Goal: Task Accomplishment & Management: Complete application form

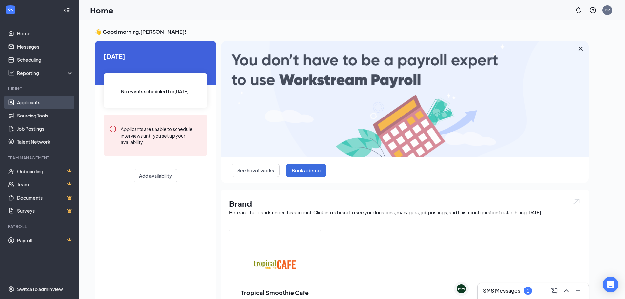
click at [28, 102] on link "Applicants" at bounding box center [45, 102] width 56 height 13
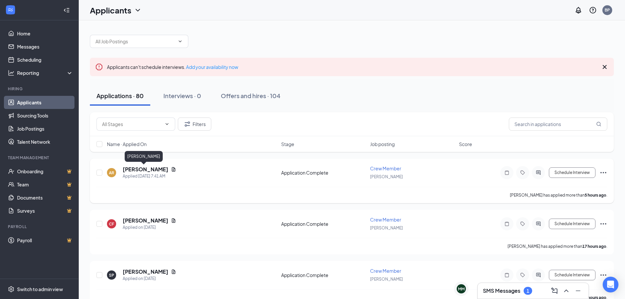
click at [139, 166] on h5 "[PERSON_NAME]" at bounding box center [146, 169] width 46 height 7
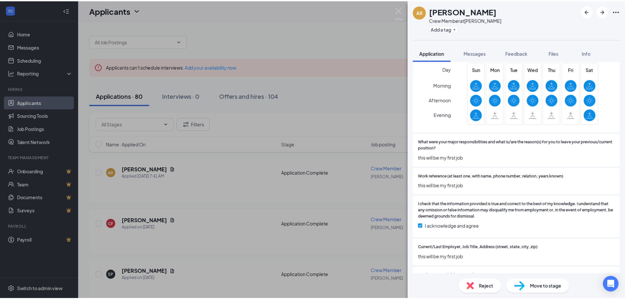
scroll to position [648, 0]
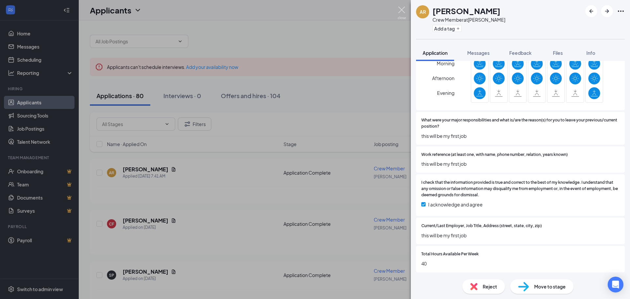
click at [401, 10] on img at bounding box center [401, 13] width 8 height 13
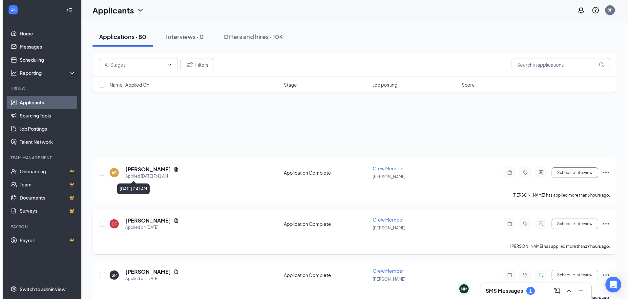
scroll to position [98, 0]
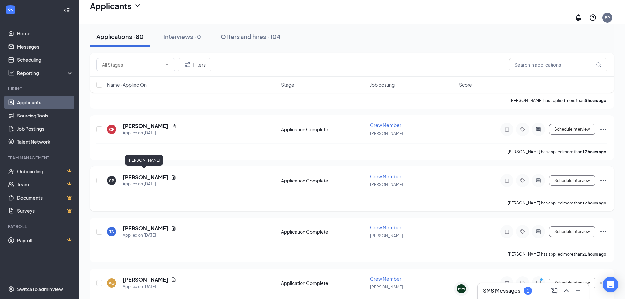
click at [141, 173] on h5 "[PERSON_NAME]" at bounding box center [146, 176] width 46 height 7
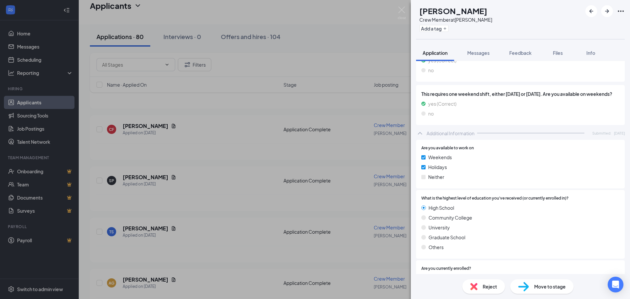
scroll to position [232, 0]
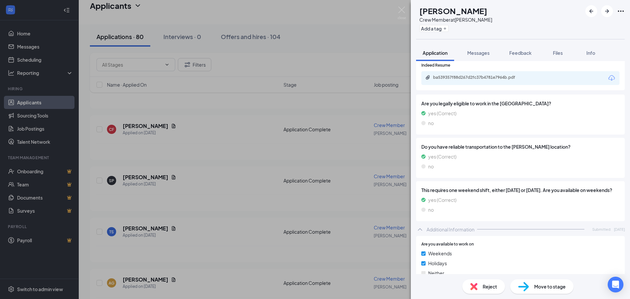
click at [459, 80] on div "ba539357f88d267d2fc37b4781e7964b.pdf" at bounding box center [478, 78] width 106 height 6
click at [217, 171] on div "SP [PERSON_NAME] Crew Member at [PERSON_NAME] Add a tag Application Messages Fe…" at bounding box center [315, 149] width 630 height 299
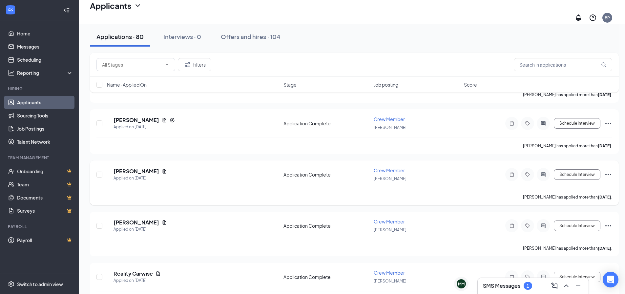
scroll to position [889, 0]
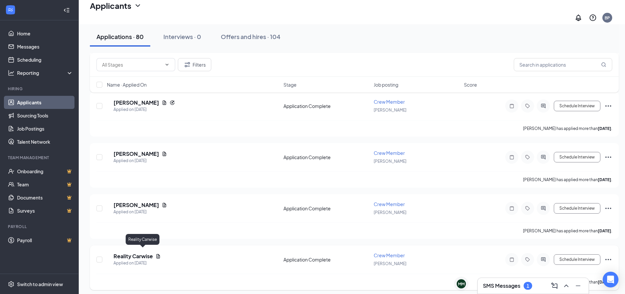
click at [147, 253] on h5 "Reality Carwise" at bounding box center [132, 256] width 39 height 7
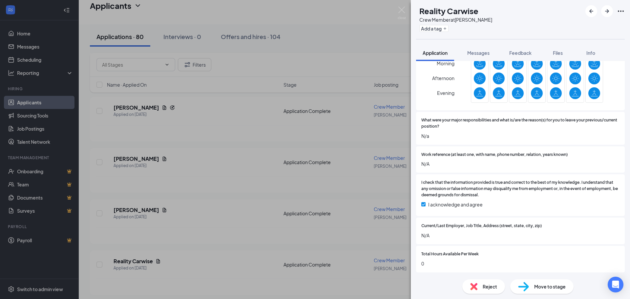
scroll to position [648, 0]
click at [483, 289] on span "Reject" at bounding box center [489, 286] width 14 height 7
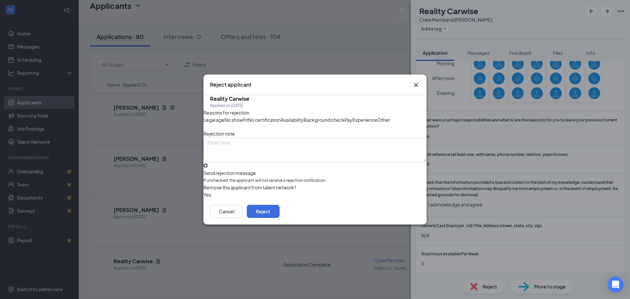
click at [208, 168] on input "Send rejection message If unchecked, the applicant will not receive a rejection…" at bounding box center [205, 165] width 4 height 4
checkbox input "true"
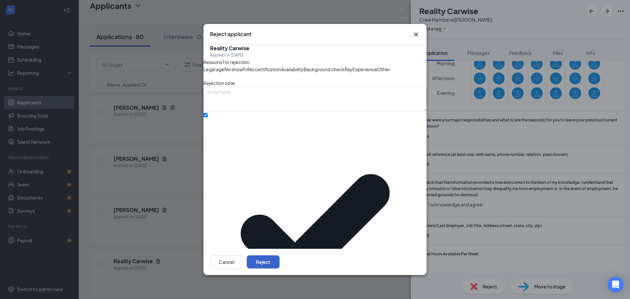
click at [279, 260] on button "Reject" at bounding box center [263, 261] width 33 height 13
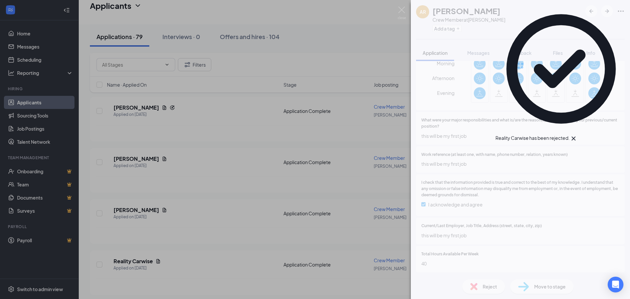
click at [181, 232] on div "AR [PERSON_NAME] Crew Member at [PERSON_NAME] Add a tag Application Messages Fe…" at bounding box center [315, 149] width 630 height 299
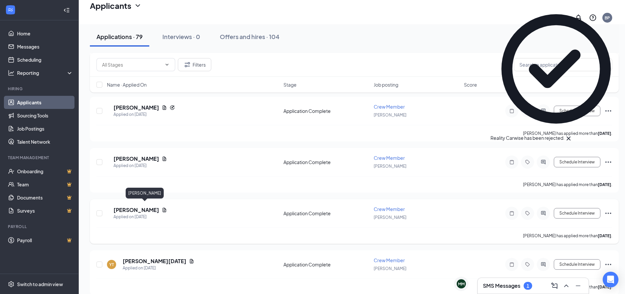
click at [143, 206] on h5 "[PERSON_NAME]" at bounding box center [136, 209] width 46 height 7
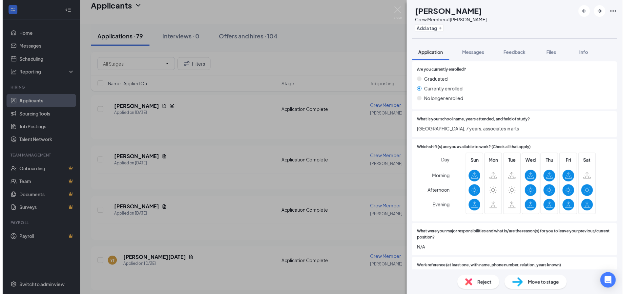
scroll to position [582, 0]
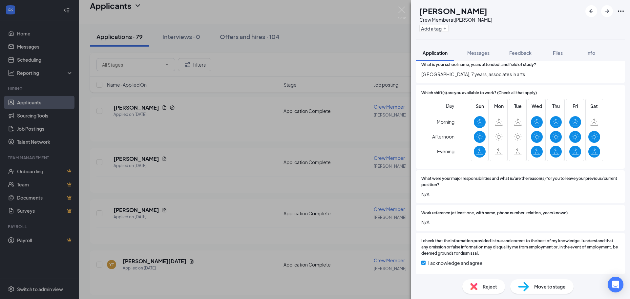
click at [479, 289] on div "Reject" at bounding box center [483, 286] width 43 height 14
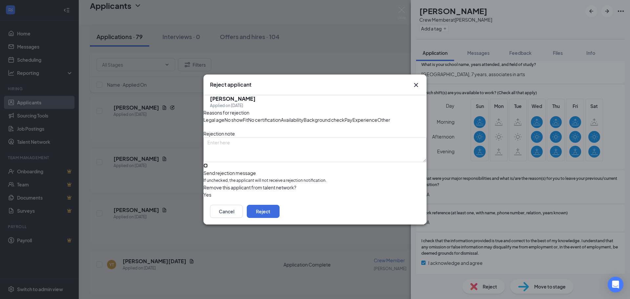
click at [208, 168] on input "Send rejection message If unchecked, the applicant will not receive a rejection…" at bounding box center [205, 165] width 4 height 4
checkbox input "true"
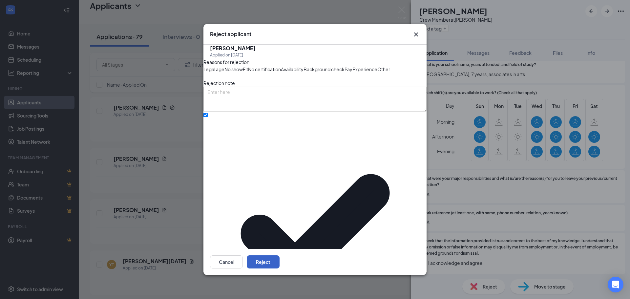
click at [279, 255] on button "Reject" at bounding box center [263, 261] width 33 height 13
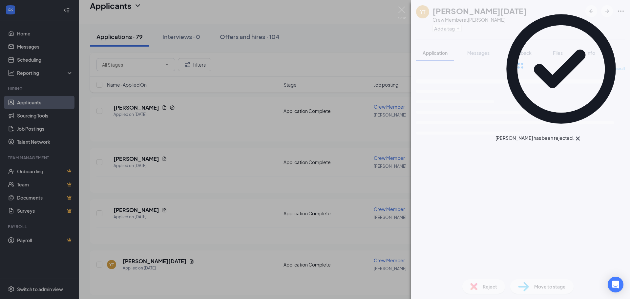
click at [162, 182] on div "YT [PERSON_NAME][DATE] Crew Member at [PERSON_NAME] Add a tag Application Messa…" at bounding box center [315, 149] width 630 height 299
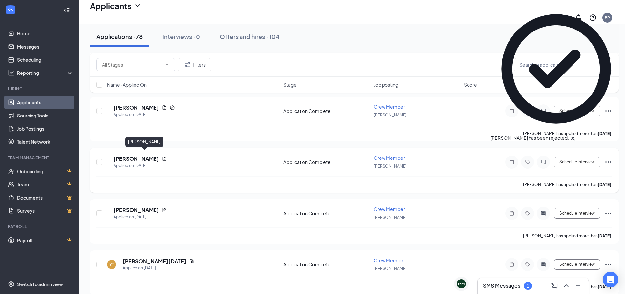
click at [141, 157] on h5 "[PERSON_NAME]" at bounding box center [136, 158] width 46 height 7
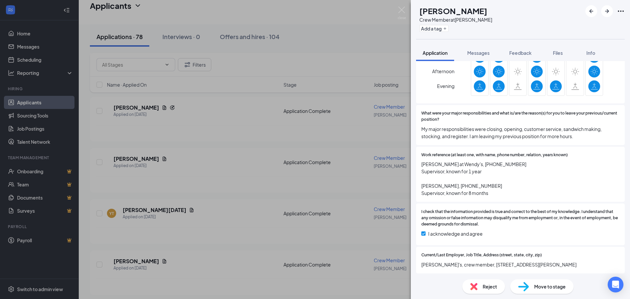
scroll to position [698, 0]
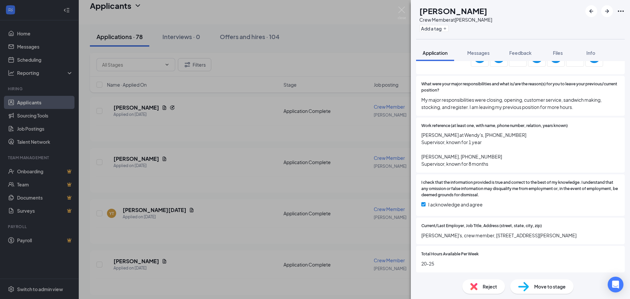
click at [477, 284] on img at bounding box center [473, 286] width 7 height 7
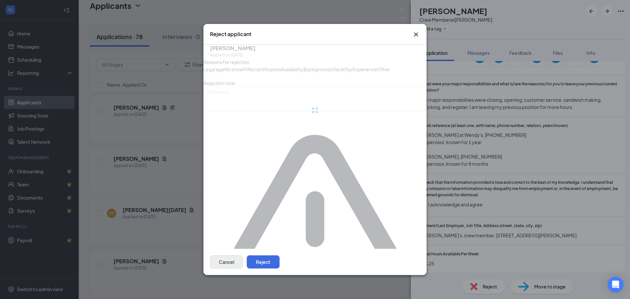
scroll to position [696, 0]
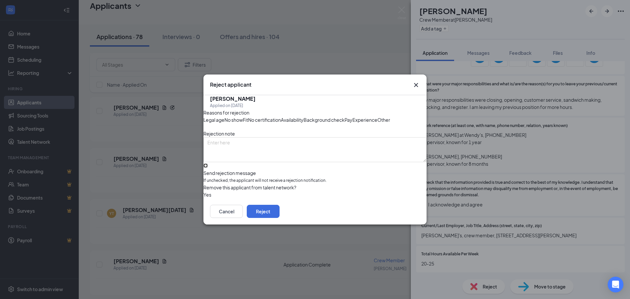
click at [208, 168] on input "Send rejection message If unchecked, the applicant will not receive a rejection…" at bounding box center [205, 165] width 4 height 4
checkbox input "true"
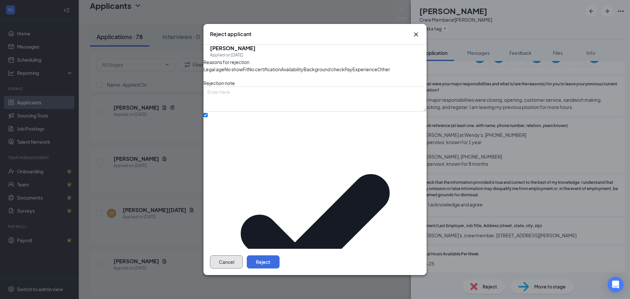
click at [243, 255] on button "Cancel" at bounding box center [226, 261] width 33 height 13
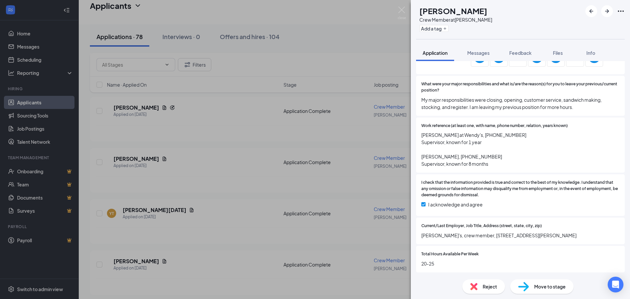
click at [196, 222] on div "EM [PERSON_NAME] Crew Member at [PERSON_NAME] Add a tag Application Messages Fe…" at bounding box center [315, 149] width 630 height 299
click at [149, 206] on div "EM [PERSON_NAME] Crew Member at [PERSON_NAME] Add a tag Application Messages Fe…" at bounding box center [315, 149] width 630 height 299
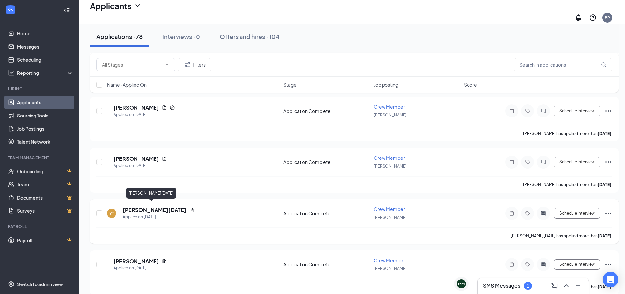
click at [149, 206] on h5 "[PERSON_NAME][DATE]" at bounding box center [155, 209] width 64 height 7
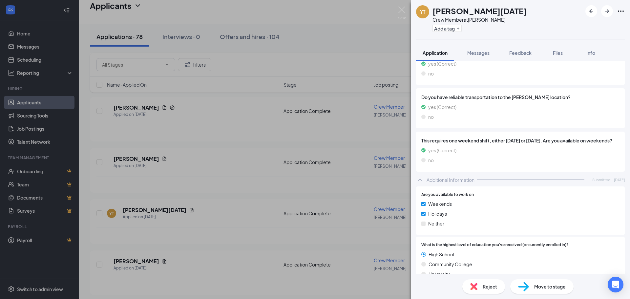
scroll to position [185, 0]
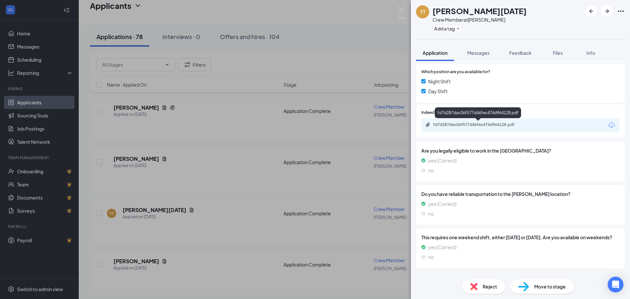
click at [469, 126] on div "fd7d287dac06f577d46fec474d964128.pdf" at bounding box center [479, 124] width 92 height 5
click at [232, 164] on div "YT [PERSON_NAME][DATE] Crew Member at [PERSON_NAME] Add a tag Application Messa…" at bounding box center [315, 149] width 630 height 299
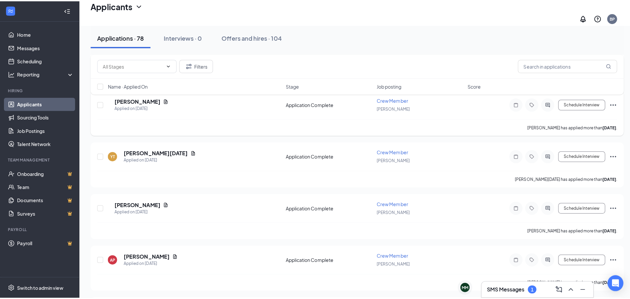
scroll to position [950, 0]
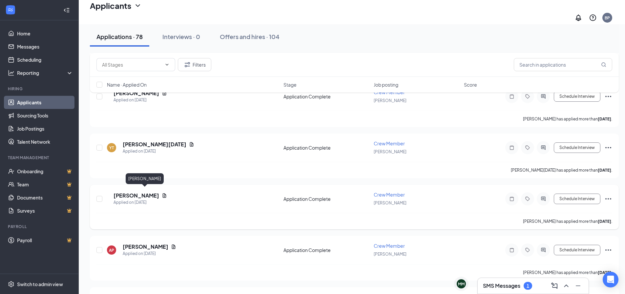
click at [141, 193] on h5 "[PERSON_NAME]" at bounding box center [136, 195] width 46 height 7
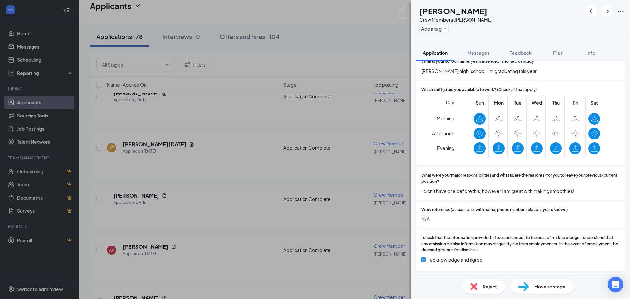
scroll to position [593, 0]
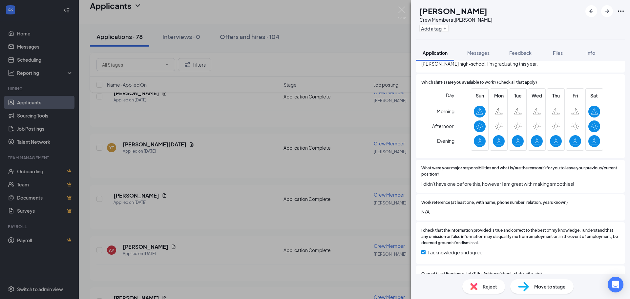
click at [476, 288] on img at bounding box center [473, 286] width 7 height 7
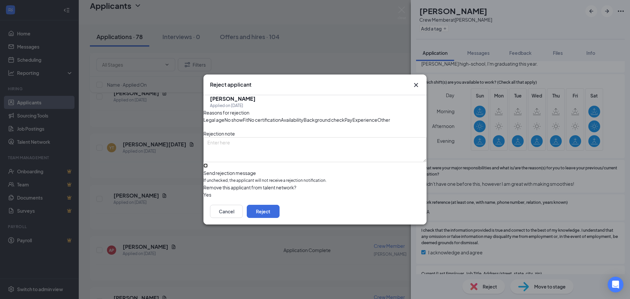
click at [208, 168] on input "Send rejection message If unchecked, the applicant will not receive a rejection…" at bounding box center [205, 165] width 4 height 4
checkbox input "true"
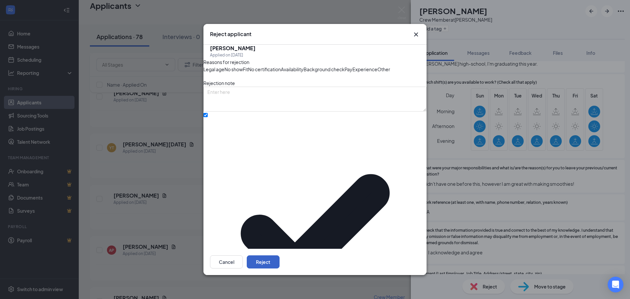
click at [279, 258] on button "Reject" at bounding box center [263, 261] width 33 height 13
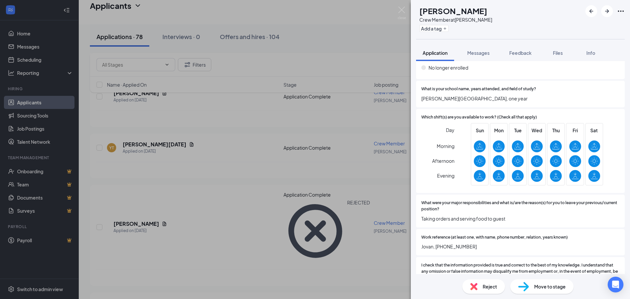
scroll to position [623, 0]
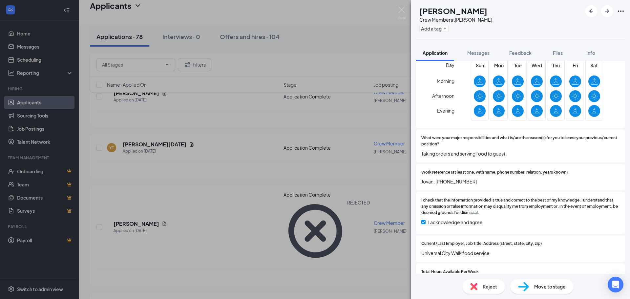
click at [481, 285] on div "Reject" at bounding box center [483, 286] width 43 height 14
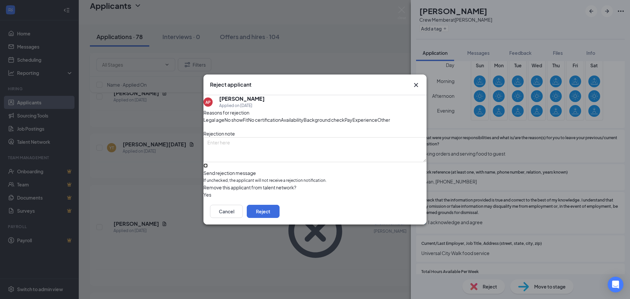
click at [208, 168] on input "Send rejection message If unchecked, the applicant will not receive a rejection…" at bounding box center [205, 165] width 4 height 4
checkbox input "true"
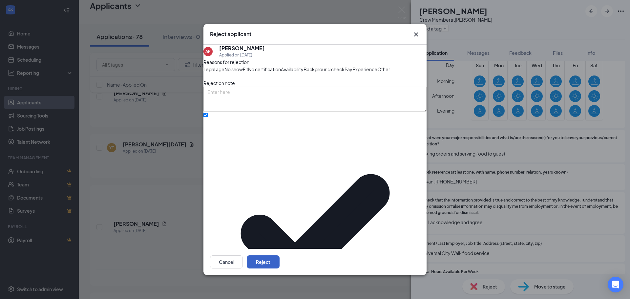
click at [279, 258] on button "Reject" at bounding box center [263, 261] width 33 height 13
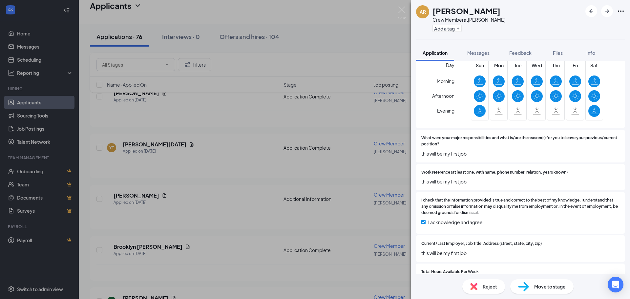
click at [403, 11] on img at bounding box center [401, 13] width 8 height 13
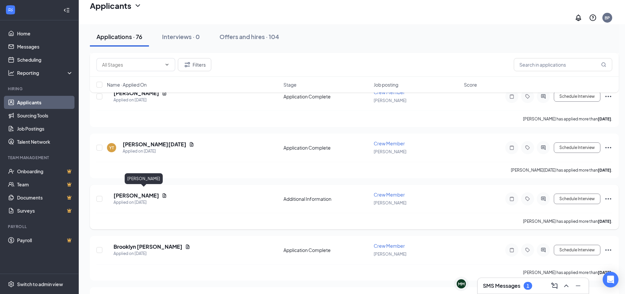
click at [148, 192] on h5 "[PERSON_NAME]" at bounding box center [136, 195] width 46 height 7
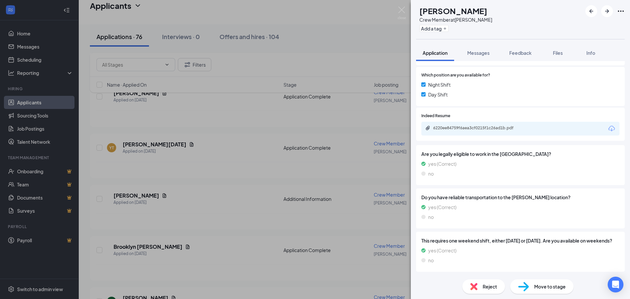
scroll to position [199, 0]
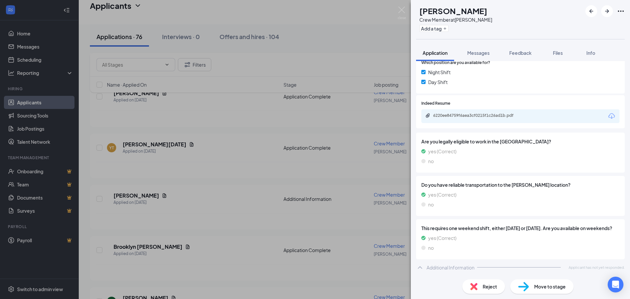
click at [486, 283] on span "Reject" at bounding box center [489, 286] width 14 height 7
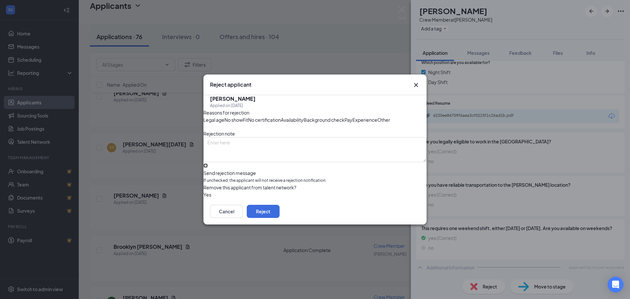
click at [208, 168] on input "Send rejection message If unchecked, the applicant will not receive a rejection…" at bounding box center [205, 165] width 4 height 4
checkbox input "true"
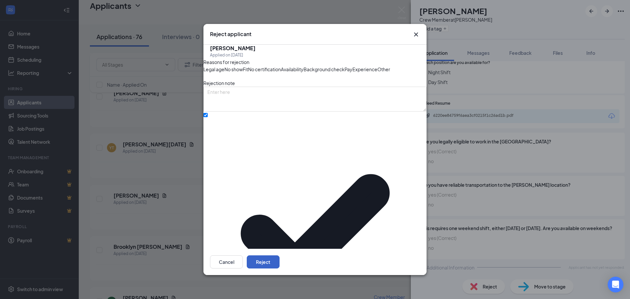
click at [279, 260] on button "Reject" at bounding box center [263, 261] width 33 height 13
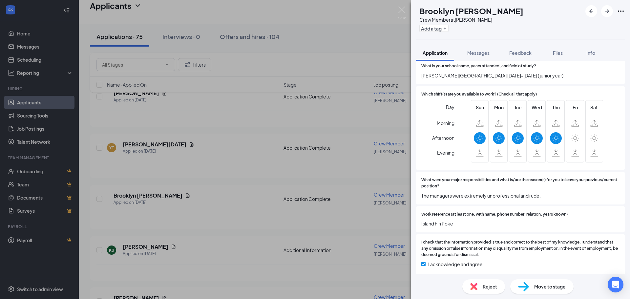
scroll to position [623, 0]
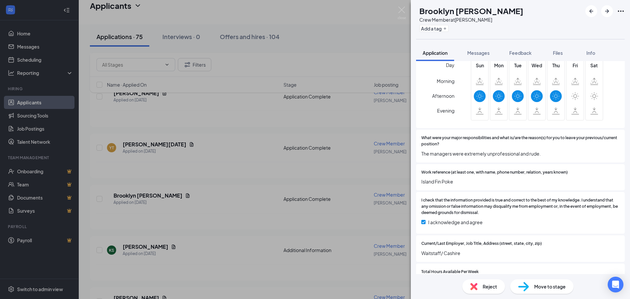
click at [481, 288] on div "Reject" at bounding box center [483, 286] width 43 height 14
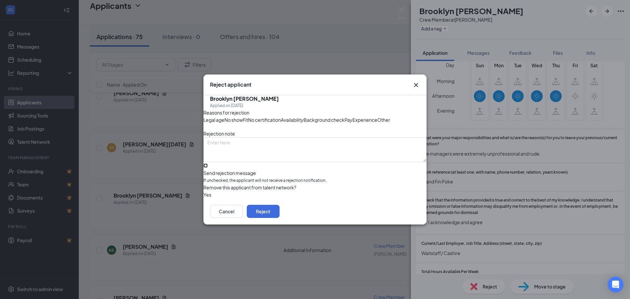
click at [208, 168] on input "Send rejection message If unchecked, the applicant will not receive a rejection…" at bounding box center [205, 165] width 4 height 4
checkbox input "true"
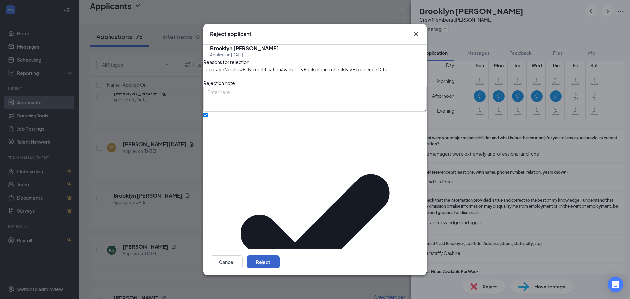
click at [279, 260] on button "Reject" at bounding box center [263, 261] width 33 height 13
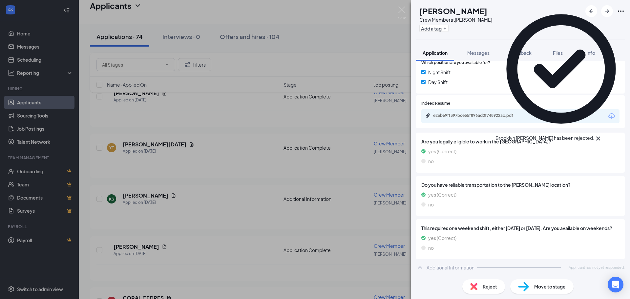
scroll to position [201, 0]
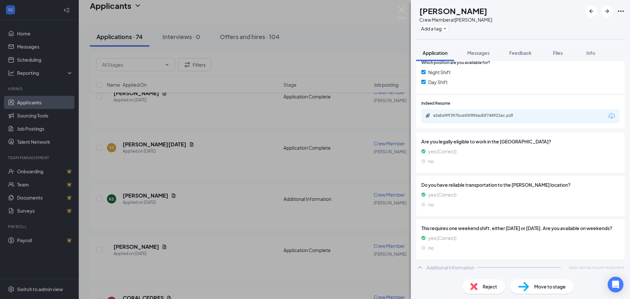
click at [482, 284] on span "Reject" at bounding box center [489, 286] width 14 height 7
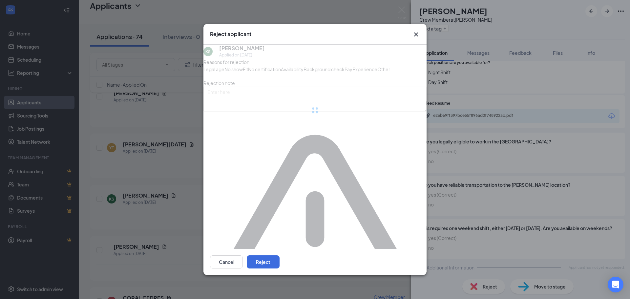
scroll to position [199, 0]
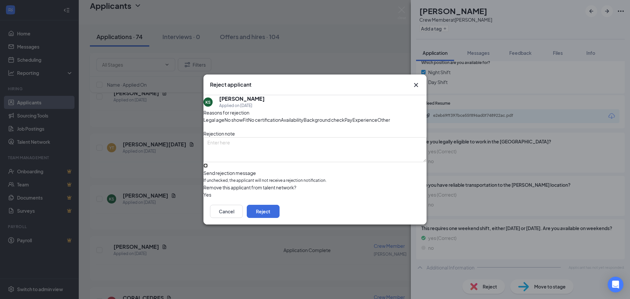
click at [208, 168] on input "Send rejection message If unchecked, the applicant will not receive a rejection…" at bounding box center [205, 165] width 4 height 4
checkbox input "true"
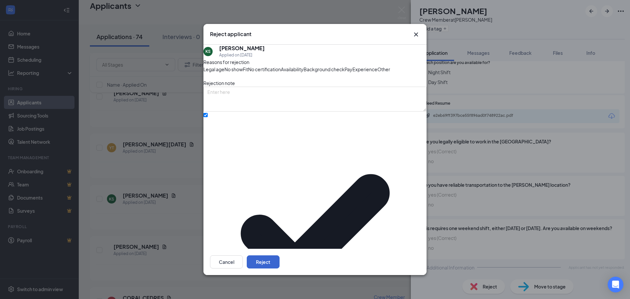
click at [419, 257] on div "Cancel Reject" at bounding box center [314, 262] width 223 height 26
click at [279, 256] on button "Reject" at bounding box center [263, 261] width 33 height 13
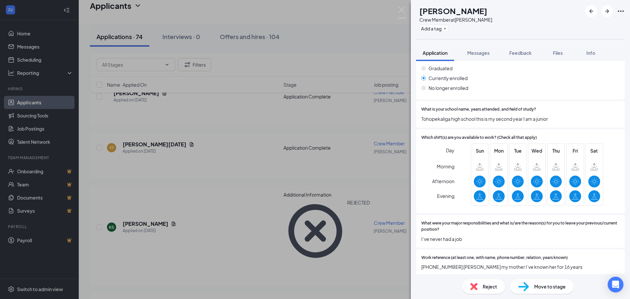
scroll to position [451, 0]
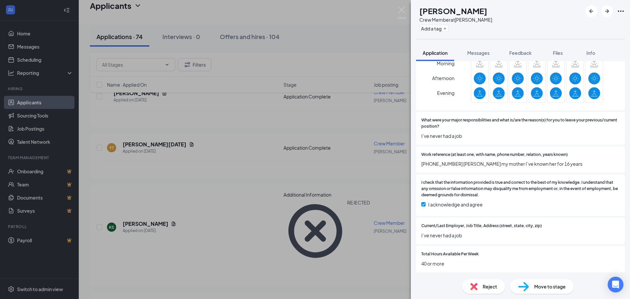
click at [487, 289] on span "Reject" at bounding box center [489, 286] width 14 height 7
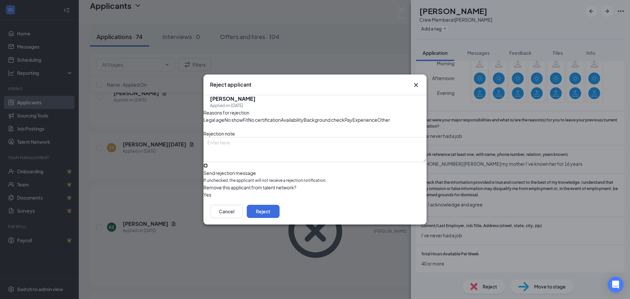
click at [208, 168] on input "Send rejection message If unchecked, the applicant will not receive a rejection…" at bounding box center [205, 165] width 4 height 4
checkbox input "true"
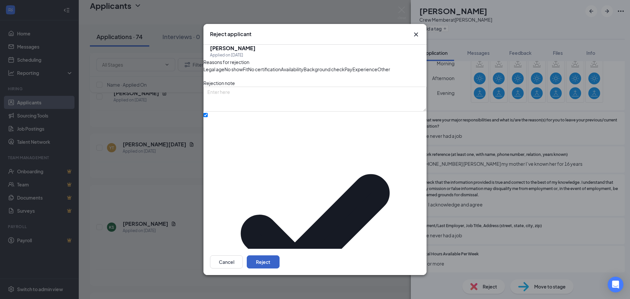
click at [279, 260] on button "Reject" at bounding box center [263, 261] width 33 height 13
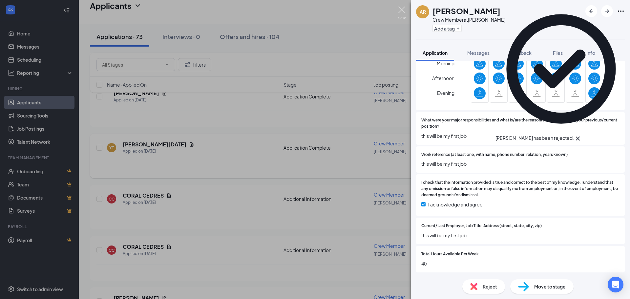
click at [402, 9] on img at bounding box center [401, 13] width 8 height 13
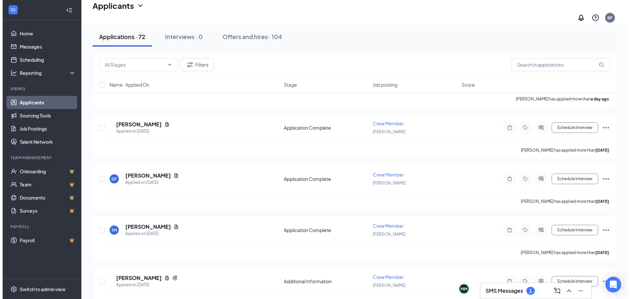
scroll to position [689, 0]
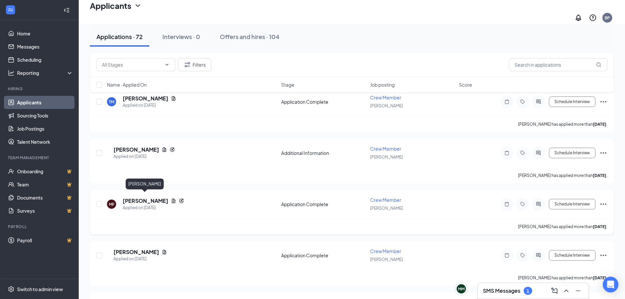
click at [151, 199] on h5 "[PERSON_NAME]" at bounding box center [146, 200] width 46 height 7
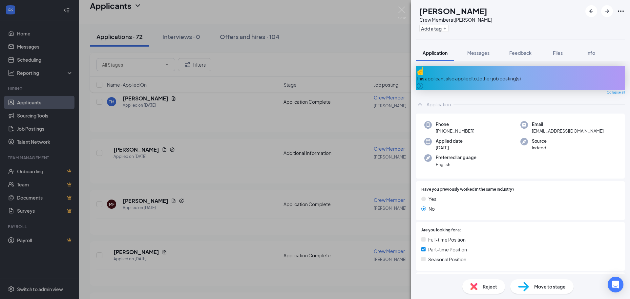
click at [524, 75] on div "This applicant also applied to 1 other job posting(s)" at bounding box center [520, 78] width 209 height 7
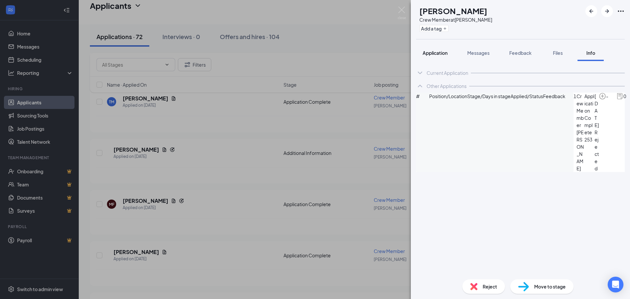
click at [439, 54] on span "Application" at bounding box center [434, 53] width 25 height 6
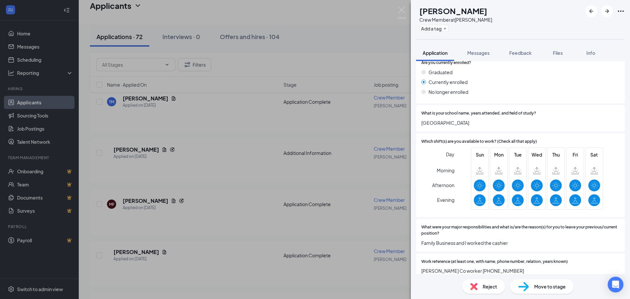
scroll to position [666, 0]
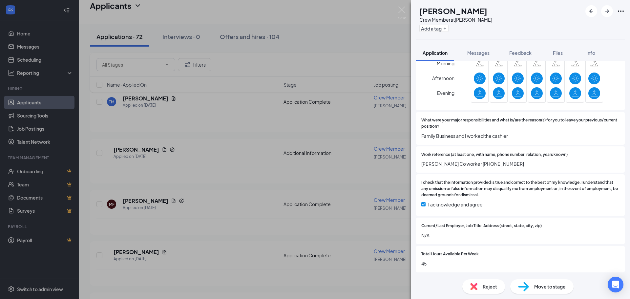
click at [485, 287] on span "Reject" at bounding box center [489, 286] width 14 height 7
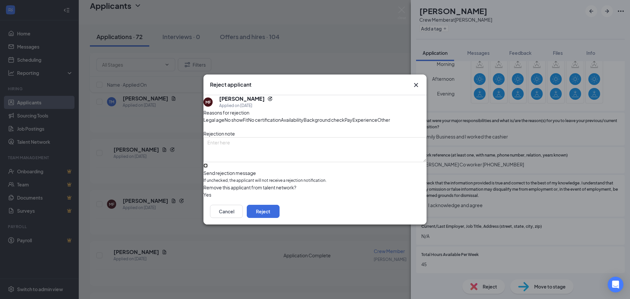
click at [208, 168] on input "Send rejection message If unchecked, the applicant will not receive a rejection…" at bounding box center [205, 165] width 4 height 4
checkbox input "true"
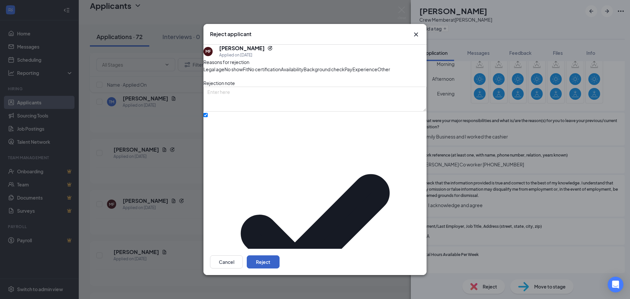
click at [279, 256] on button "Reject" at bounding box center [263, 261] width 33 height 13
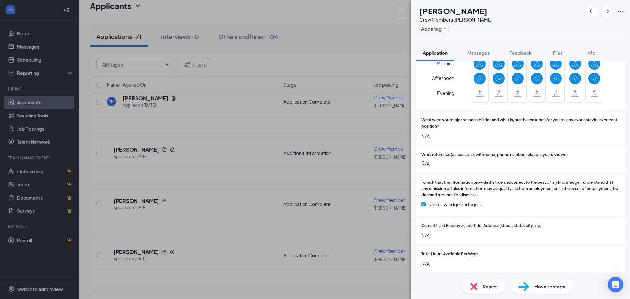
click at [486, 281] on div "Reject" at bounding box center [483, 286] width 43 height 14
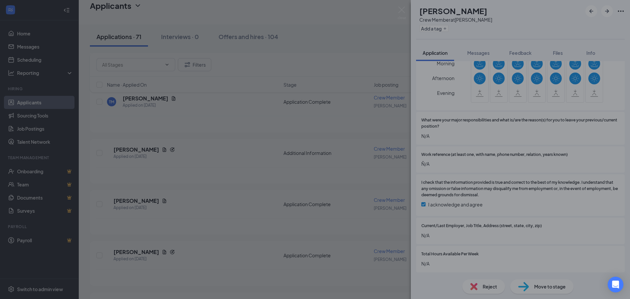
scroll to position [645, 0]
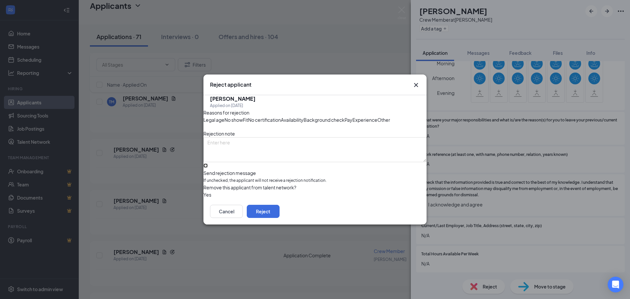
click at [208, 168] on input "Send rejection message If unchecked, the applicant will not receive a rejection…" at bounding box center [205, 165] width 4 height 4
checkbox input "true"
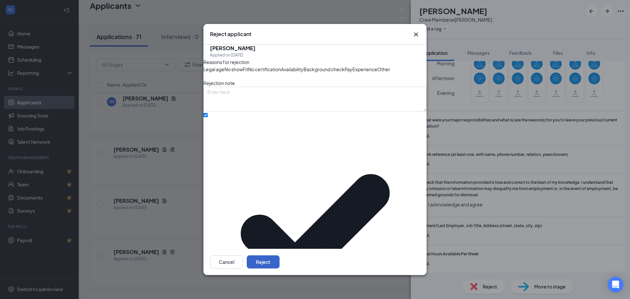
click at [279, 257] on button "Reject" at bounding box center [263, 261] width 33 height 13
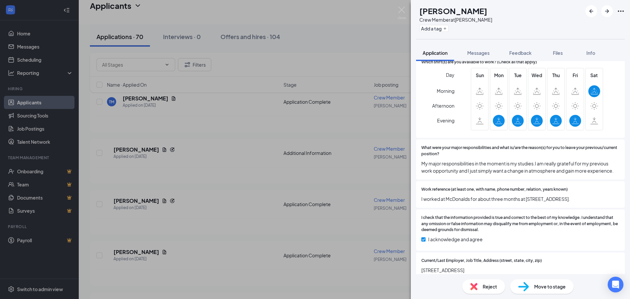
scroll to position [689, 0]
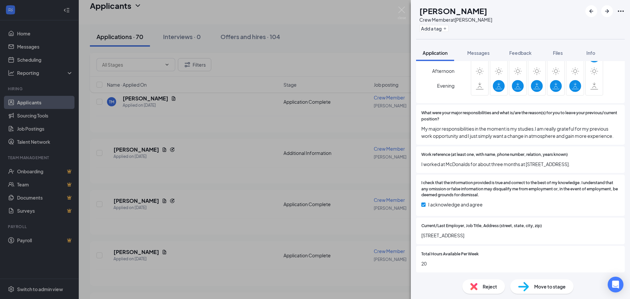
click at [480, 283] on div "Reject" at bounding box center [483, 286] width 43 height 14
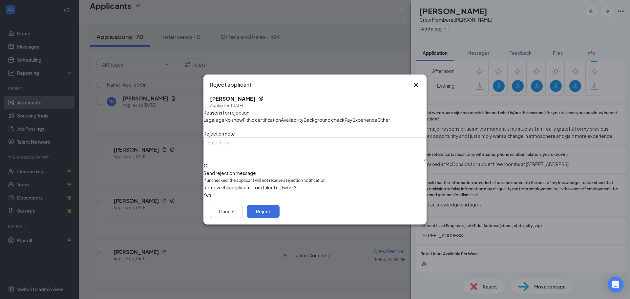
click at [208, 168] on input "Send rejection message If unchecked, the applicant will not receive a rejection…" at bounding box center [205, 165] width 4 height 4
checkbox input "true"
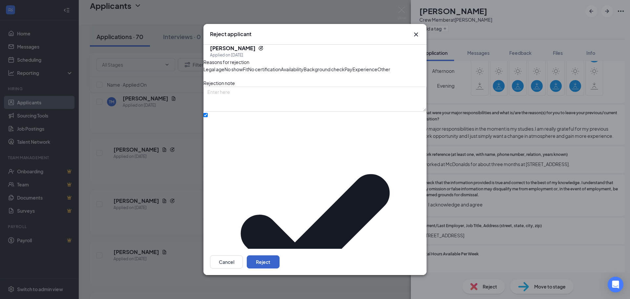
click at [279, 258] on button "Reject" at bounding box center [263, 261] width 33 height 13
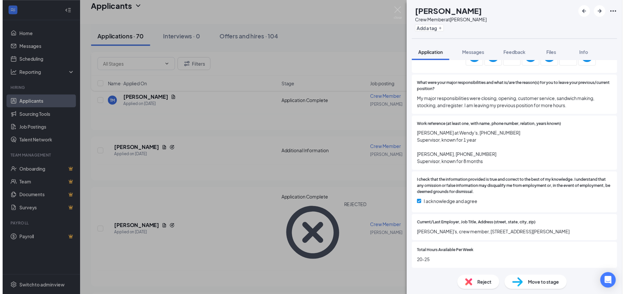
scroll to position [698, 0]
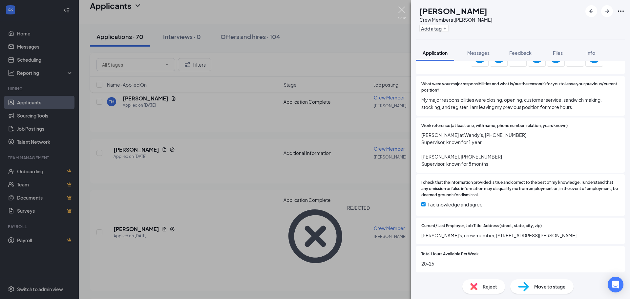
click at [403, 10] on img at bounding box center [401, 13] width 8 height 13
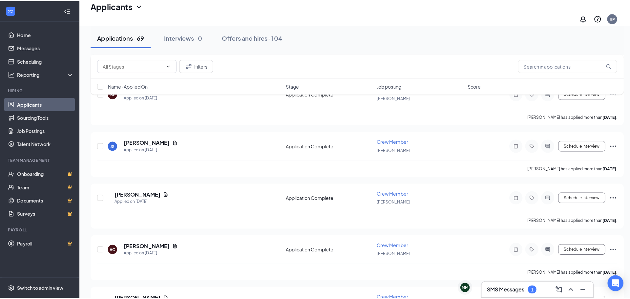
scroll to position [1213, 0]
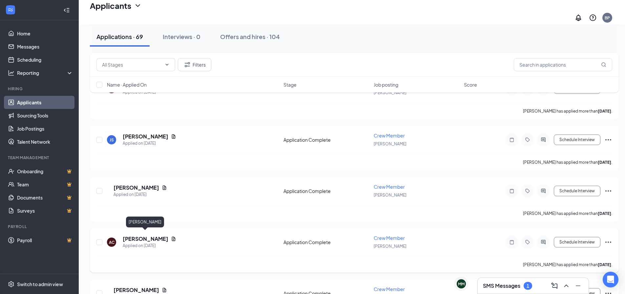
click at [151, 235] on h5 "[PERSON_NAME]" at bounding box center [146, 238] width 46 height 7
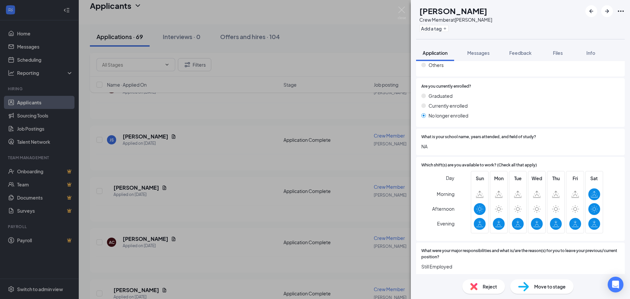
scroll to position [525, 0]
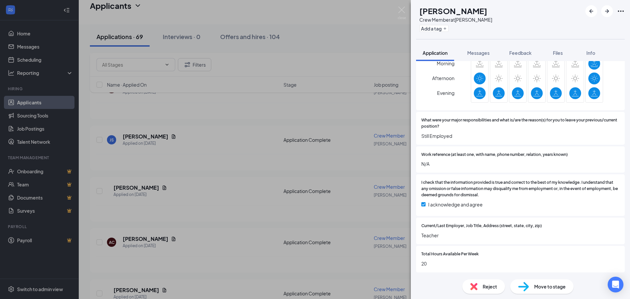
click at [480, 286] on div "Reject" at bounding box center [483, 286] width 43 height 14
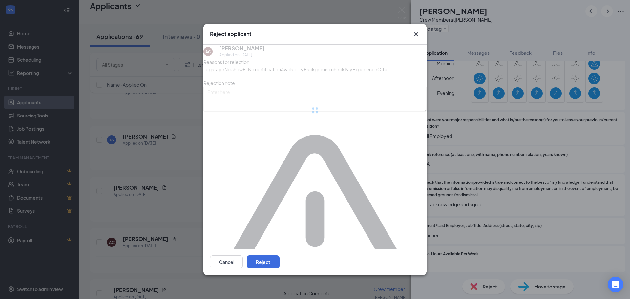
scroll to position [645, 0]
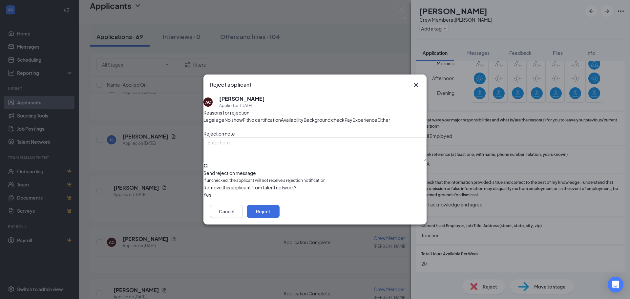
click at [208, 168] on input "Send rejection message If unchecked, the applicant will not receive a rejection…" at bounding box center [205, 165] width 4 height 4
checkbox input "true"
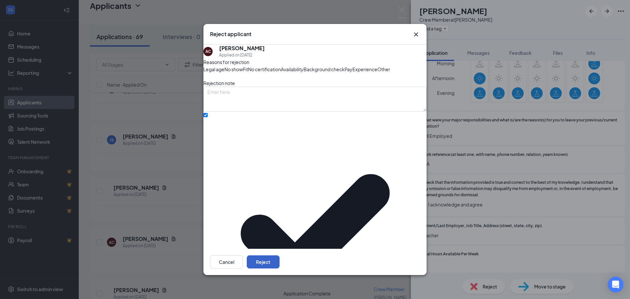
click at [279, 255] on button "Reject" at bounding box center [263, 261] width 33 height 13
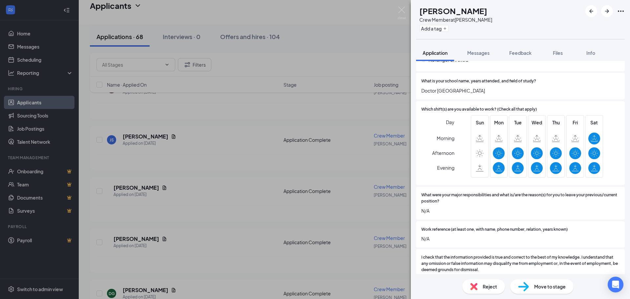
scroll to position [623, 0]
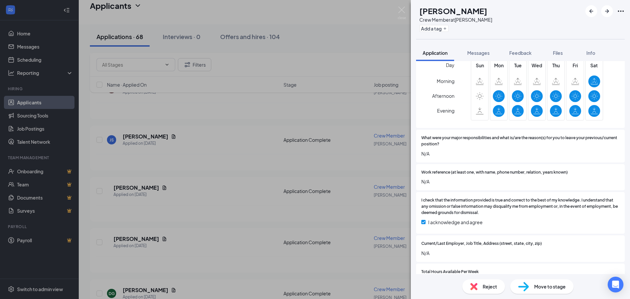
click at [485, 284] on span "Reject" at bounding box center [489, 286] width 14 height 7
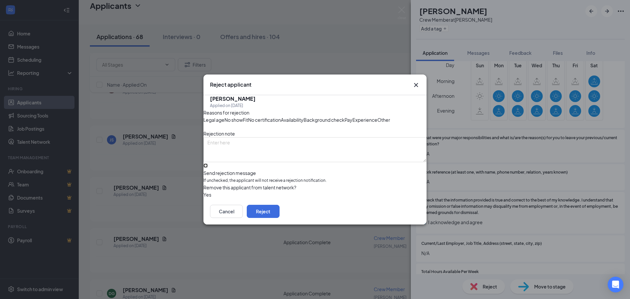
click at [208, 168] on input "Send rejection message If unchecked, the applicant will not receive a rejection…" at bounding box center [205, 165] width 4 height 4
checkbox input "true"
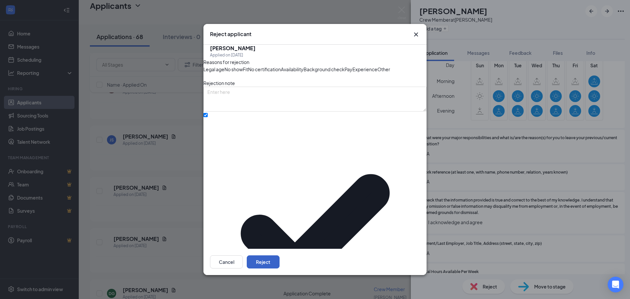
click at [279, 257] on button "Reject" at bounding box center [263, 261] width 33 height 13
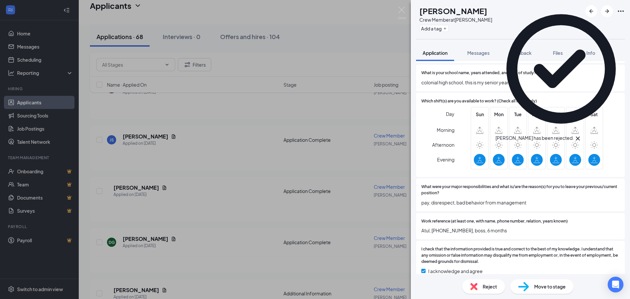
scroll to position [648, 0]
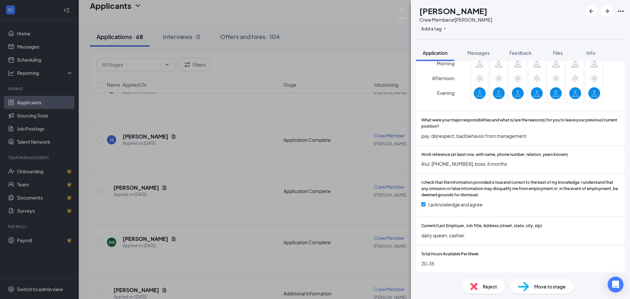
click at [474, 285] on img at bounding box center [473, 286] width 7 height 7
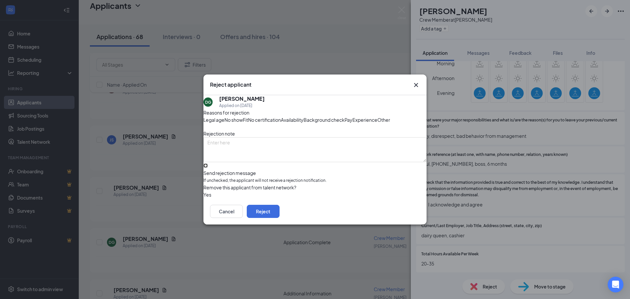
click at [208, 168] on input "Send rejection message If unchecked, the applicant will not receive a rejection…" at bounding box center [205, 165] width 4 height 4
checkbox input "true"
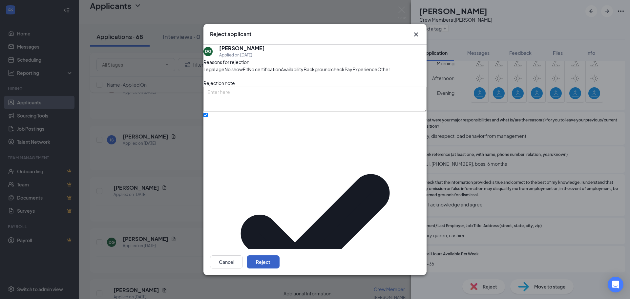
click at [279, 257] on button "Reject" at bounding box center [263, 261] width 33 height 13
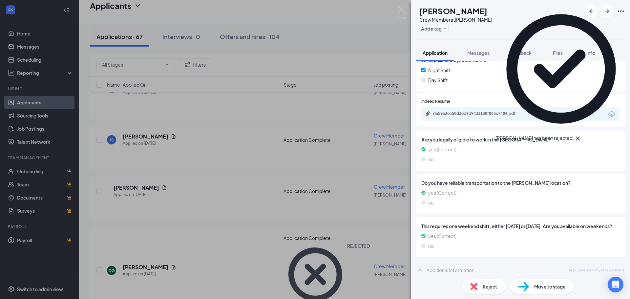
scroll to position [198, 0]
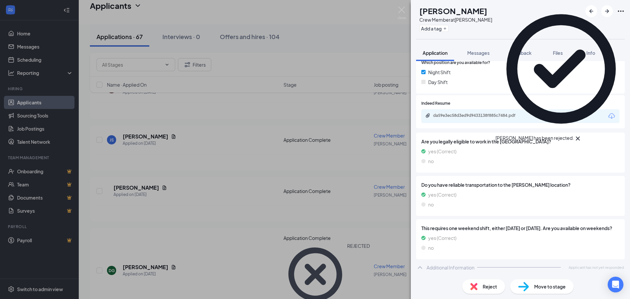
click at [486, 282] on div "Reject" at bounding box center [483, 286] width 43 height 14
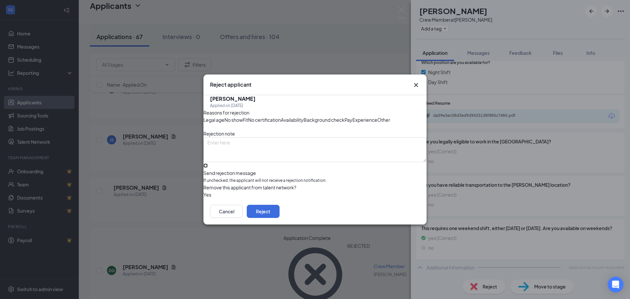
click at [208, 168] on input "Send rejection message If unchecked, the applicant will not receive a rejection…" at bounding box center [205, 165] width 4 height 4
checkbox input "true"
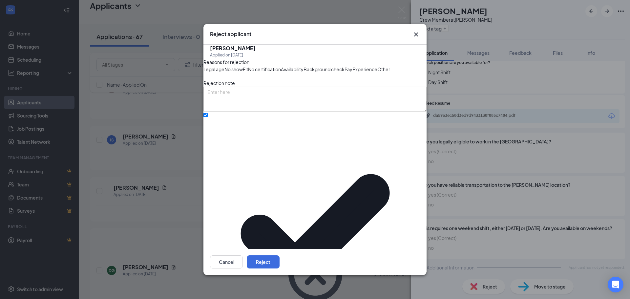
click at [399, 250] on div "Cancel Reject" at bounding box center [314, 262] width 223 height 26
click at [279, 255] on button "Reject" at bounding box center [263, 261] width 33 height 13
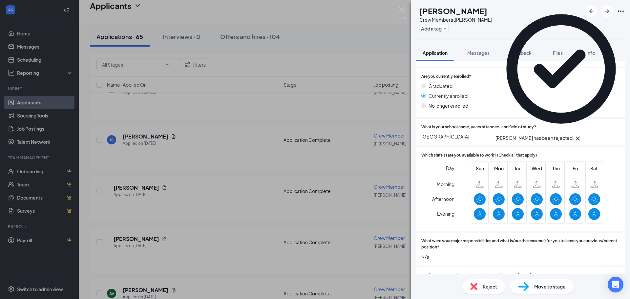
scroll to position [525, 0]
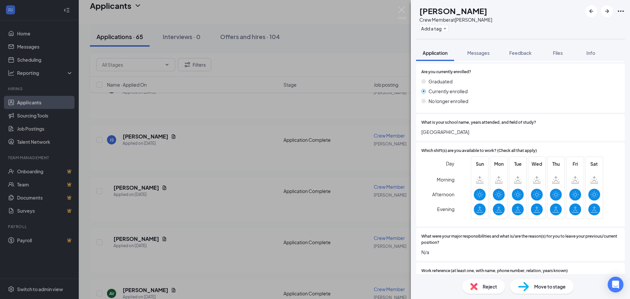
click at [487, 285] on span "Reject" at bounding box center [489, 286] width 14 height 7
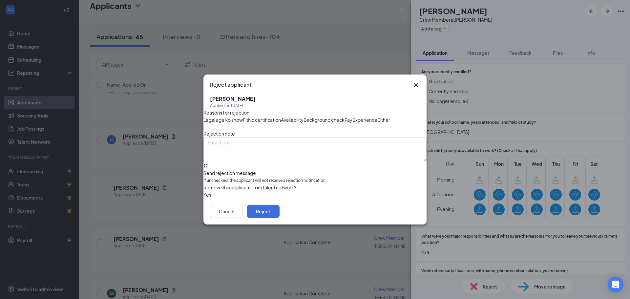
click at [208, 168] on input "Send rejection message If unchecked, the applicant will not receive a rejection…" at bounding box center [205, 165] width 4 height 4
checkbox input "true"
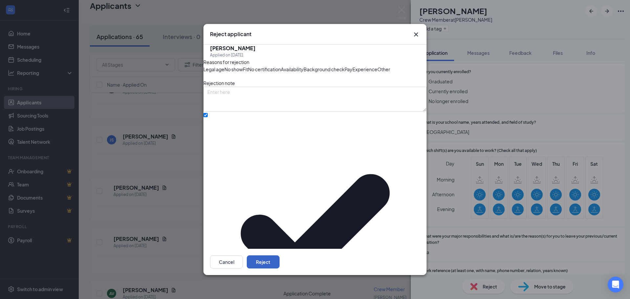
click at [279, 260] on button "Reject" at bounding box center [263, 261] width 33 height 13
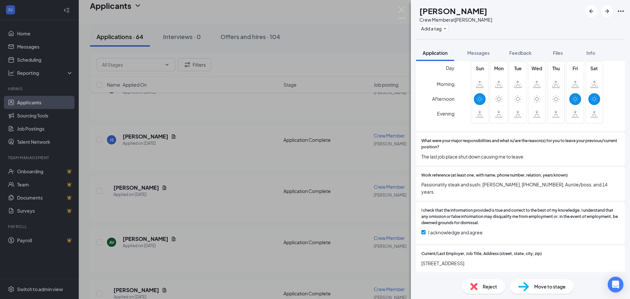
scroll to position [648, 0]
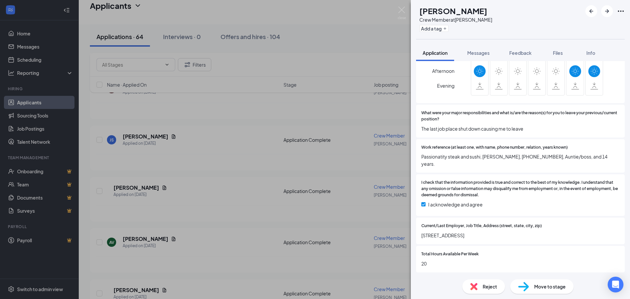
click at [491, 287] on span "Reject" at bounding box center [489, 286] width 14 height 7
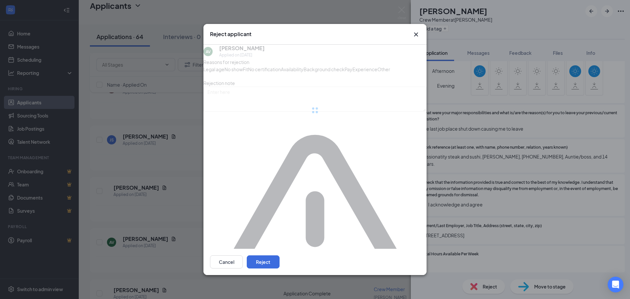
scroll to position [645, 0]
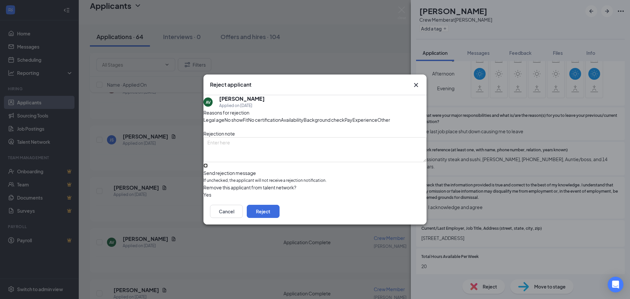
click at [208, 168] on input "Send rejection message If unchecked, the applicant will not receive a rejection…" at bounding box center [205, 165] width 4 height 4
checkbox input "true"
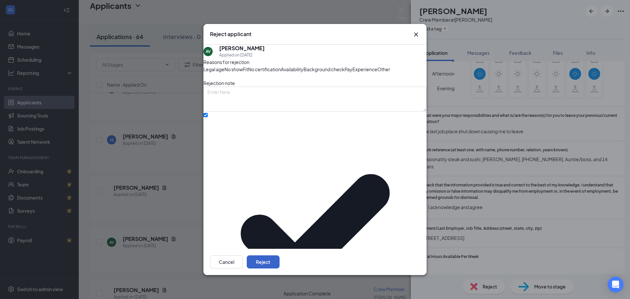
click at [279, 259] on button "Reject" at bounding box center [263, 261] width 33 height 13
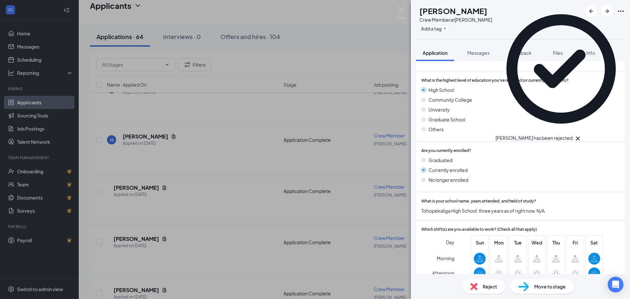
scroll to position [557, 0]
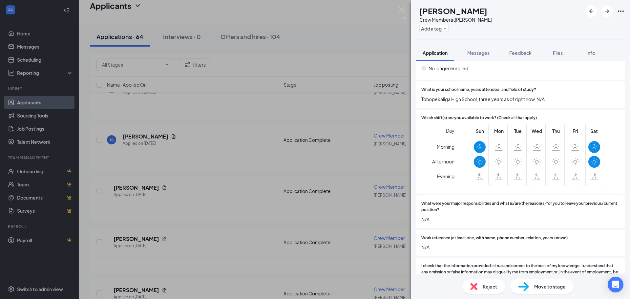
click at [485, 283] on span "Reject" at bounding box center [489, 286] width 14 height 7
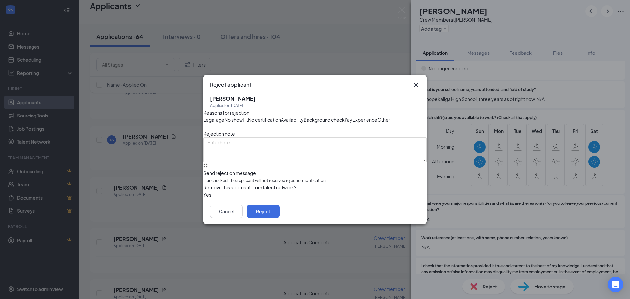
click at [208, 168] on input "Send rejection message If unchecked, the applicant will not receive a rejection…" at bounding box center [205, 165] width 4 height 4
checkbox input "true"
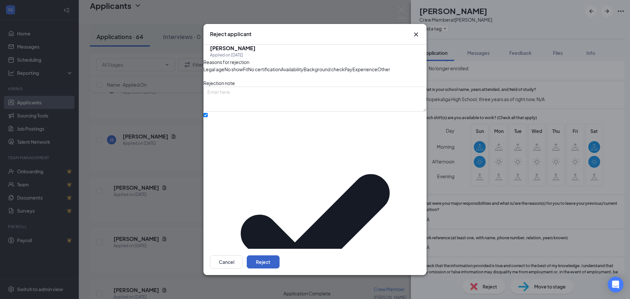
click at [279, 255] on button "Reject" at bounding box center [263, 261] width 33 height 13
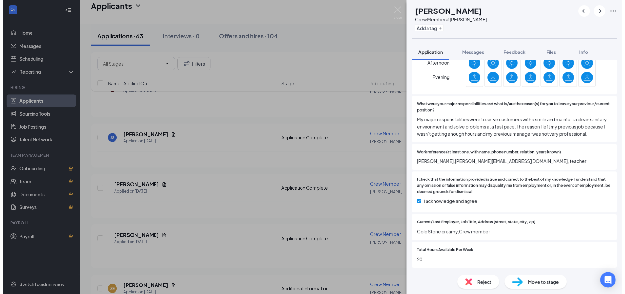
scroll to position [670, 0]
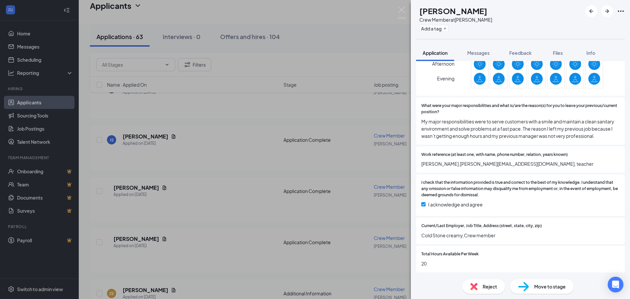
click at [403, 10] on img at bounding box center [401, 13] width 8 height 13
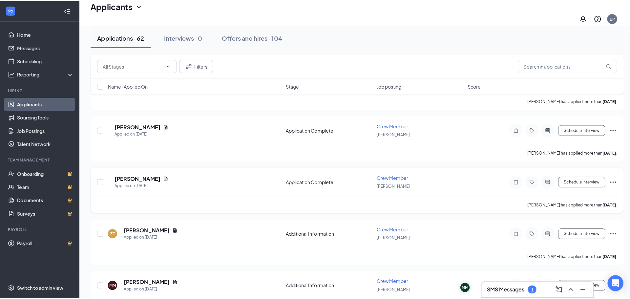
scroll to position [1279, 0]
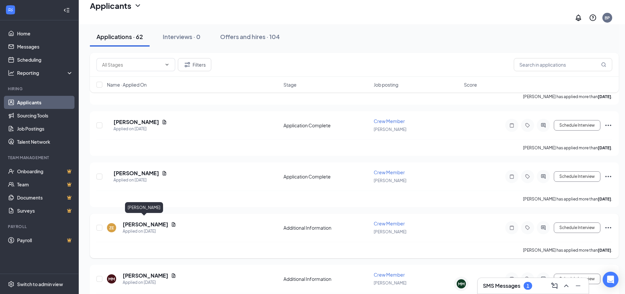
click at [142, 221] on h5 "[PERSON_NAME]" at bounding box center [146, 224] width 46 height 7
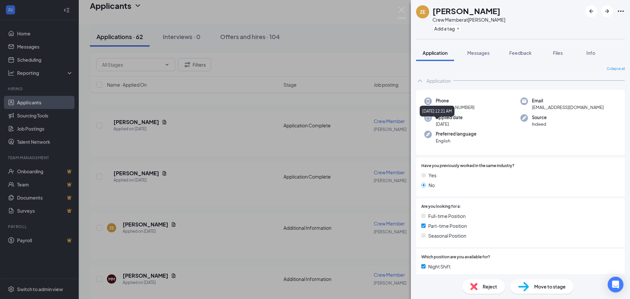
scroll to position [201, 0]
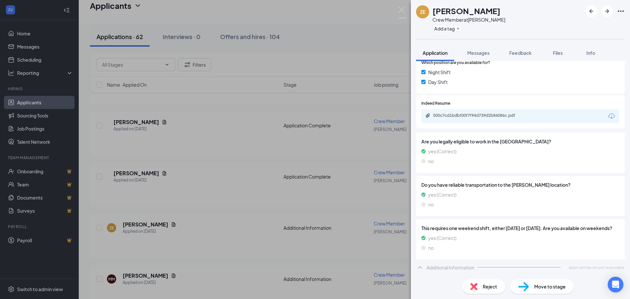
click at [483, 283] on span "Reject" at bounding box center [489, 286] width 14 height 7
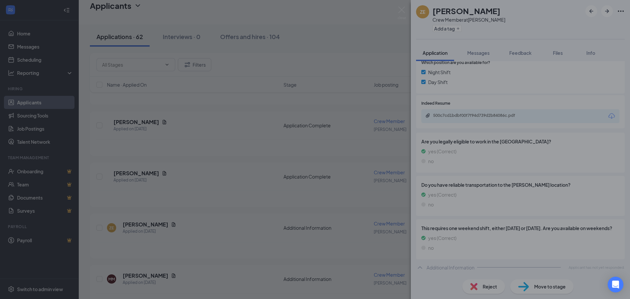
scroll to position [199, 0]
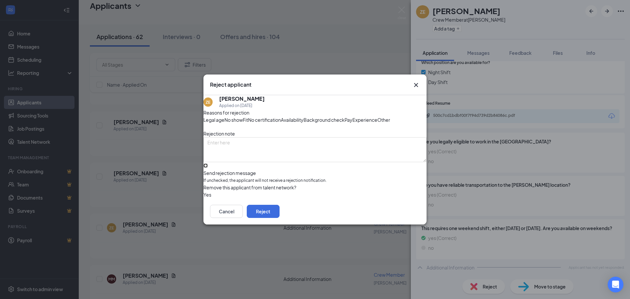
click at [208, 168] on input "Send rejection message If unchecked, the applicant will not receive a rejection…" at bounding box center [205, 165] width 4 height 4
checkbox input "true"
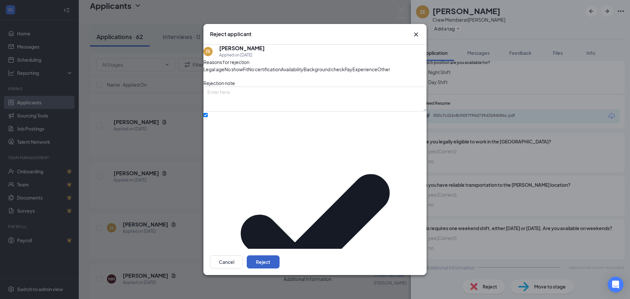
click at [279, 255] on button "Reject" at bounding box center [263, 261] width 33 height 13
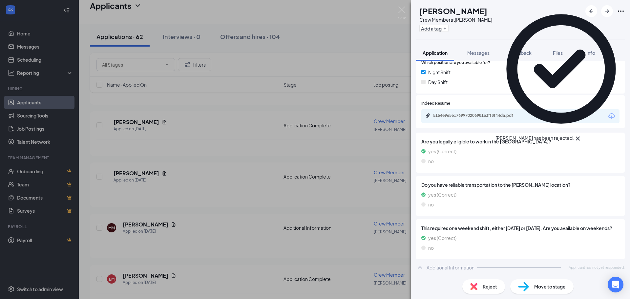
click at [483, 284] on span "Reject" at bounding box center [489, 286] width 14 height 7
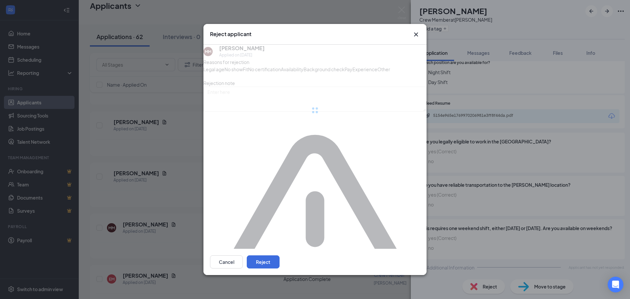
scroll to position [199, 0]
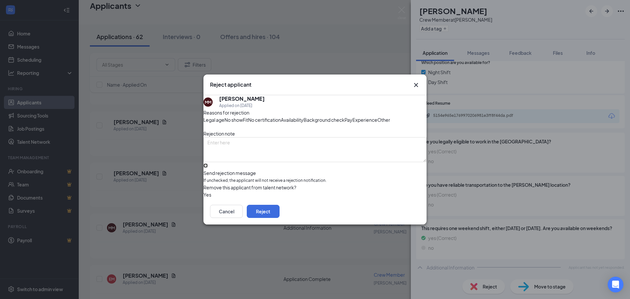
click at [208, 168] on input "Send rejection message If unchecked, the applicant will not receive a rejection…" at bounding box center [205, 165] width 4 height 4
checkbox input "true"
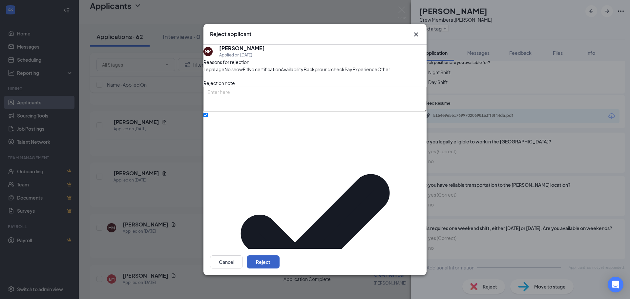
click at [279, 259] on button "Reject" at bounding box center [263, 261] width 33 height 13
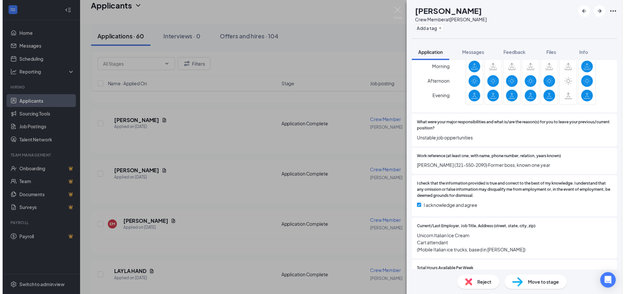
scroll to position [656, 0]
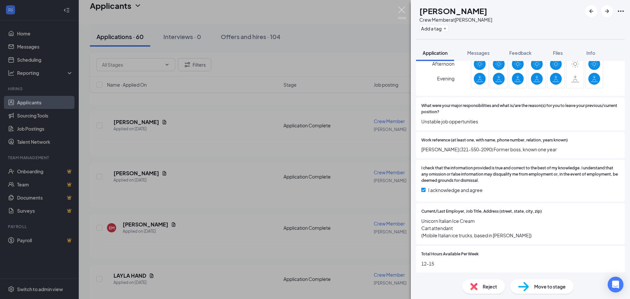
click at [401, 9] on img at bounding box center [401, 13] width 8 height 13
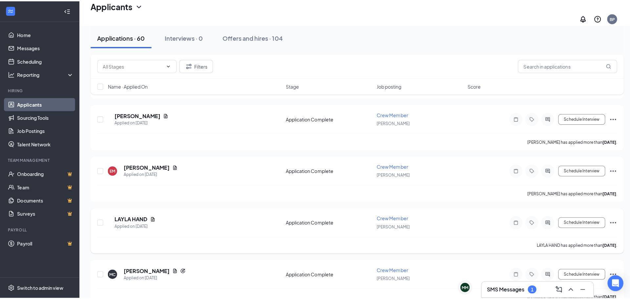
scroll to position [1345, 0]
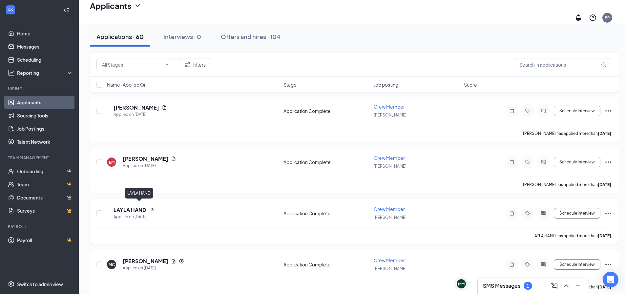
click at [141, 206] on h5 "LAYLA HAND" at bounding box center [129, 209] width 33 height 7
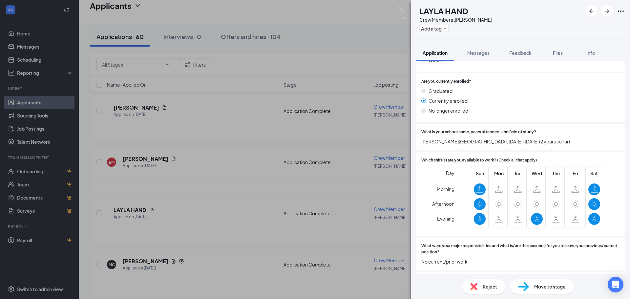
scroll to position [525, 0]
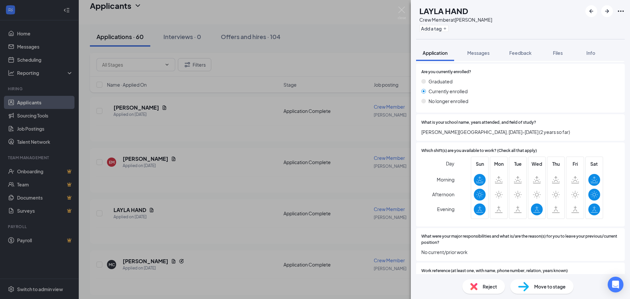
click at [478, 284] on div "Reject" at bounding box center [483, 286] width 43 height 14
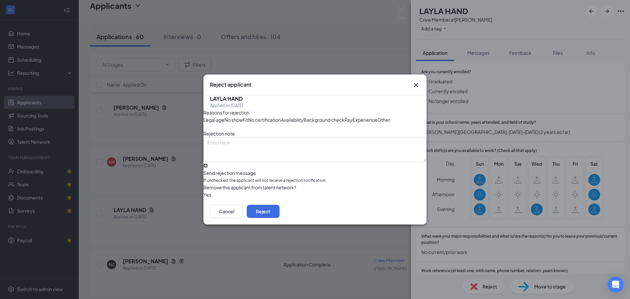
click at [208, 168] on input "Send rejection message If unchecked, the applicant will not receive a rejection…" at bounding box center [205, 165] width 4 height 4
checkbox input "true"
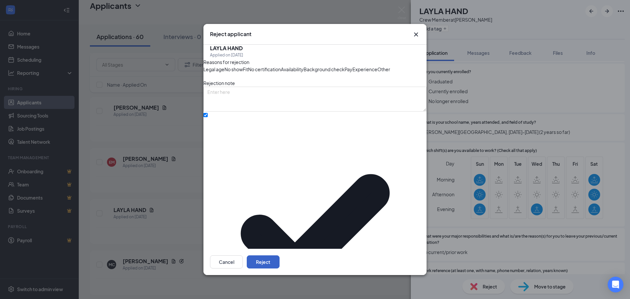
click at [279, 257] on button "Reject" at bounding box center [263, 261] width 33 height 13
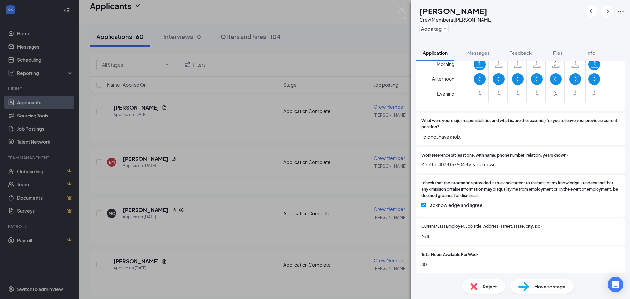
scroll to position [666, 0]
click at [488, 290] on div "Reject" at bounding box center [483, 286] width 43 height 14
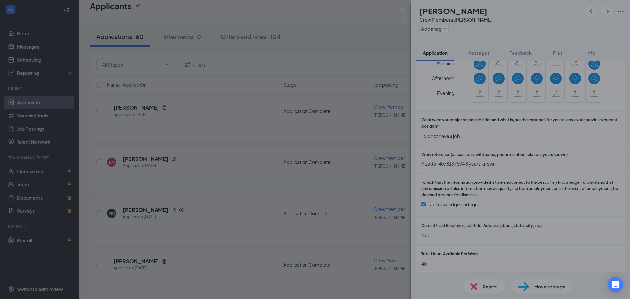
scroll to position [664, 0]
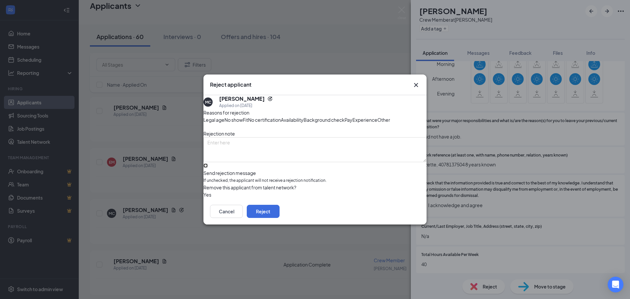
click at [208, 168] on input "Send rejection message If unchecked, the applicant will not receive a rejection…" at bounding box center [205, 165] width 4 height 4
checkbox input "true"
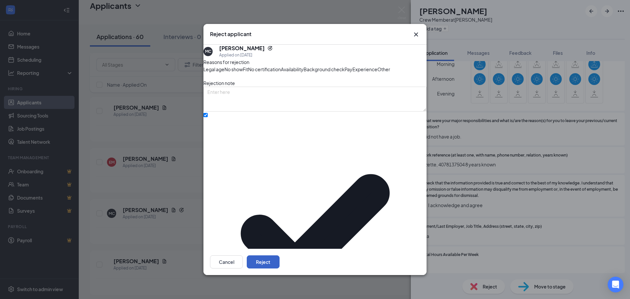
click at [279, 257] on button "Reject" at bounding box center [263, 261] width 33 height 13
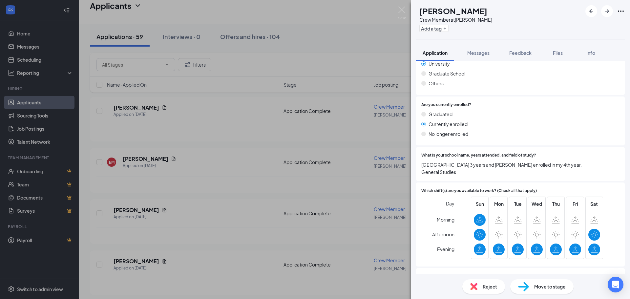
scroll to position [623, 0]
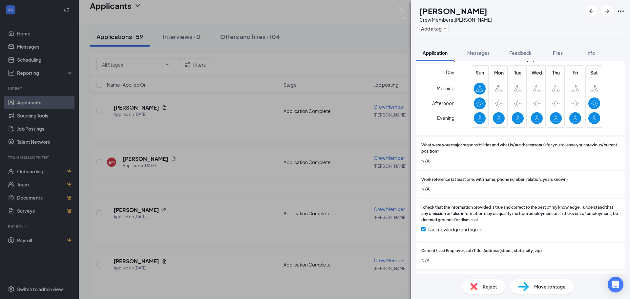
click at [484, 281] on div "Reject" at bounding box center [483, 286] width 43 height 14
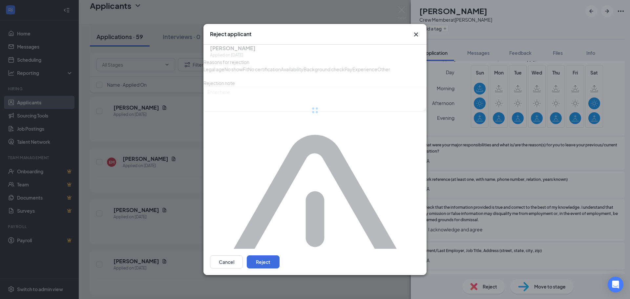
click at [484, 282] on div "Reject applicant TP [PERSON_NAME] Applied on [DATE] Reasons for rejection Legal…" at bounding box center [315, 149] width 630 height 299
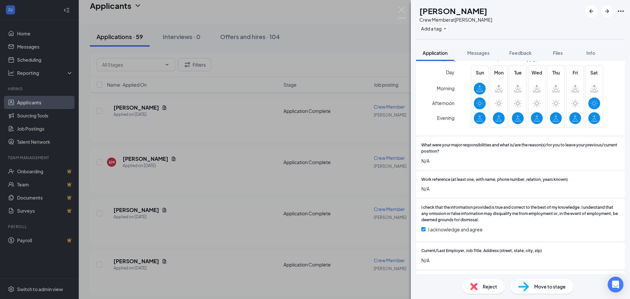
click at [482, 279] on div "Reject" at bounding box center [483, 286] width 43 height 14
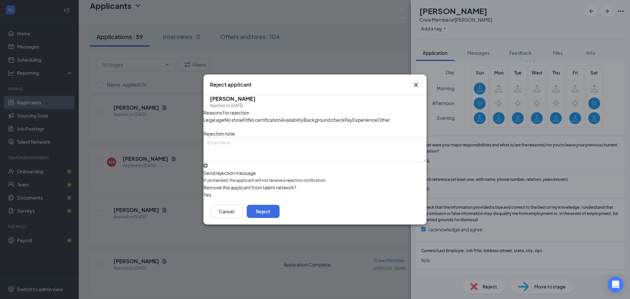
click at [208, 168] on input "Send rejection message If unchecked, the applicant will not receive a rejection…" at bounding box center [205, 165] width 4 height 4
checkbox input "true"
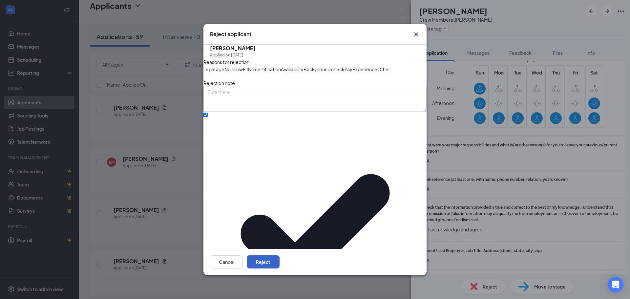
click at [279, 256] on button "Reject" at bounding box center [263, 261] width 33 height 13
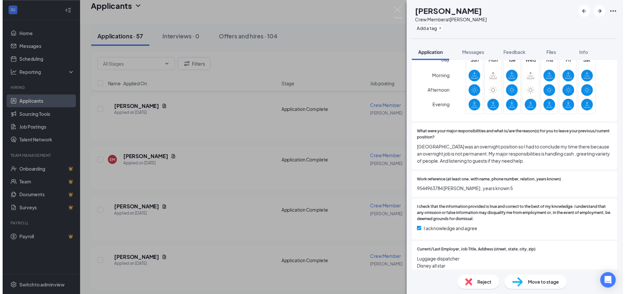
scroll to position [677, 0]
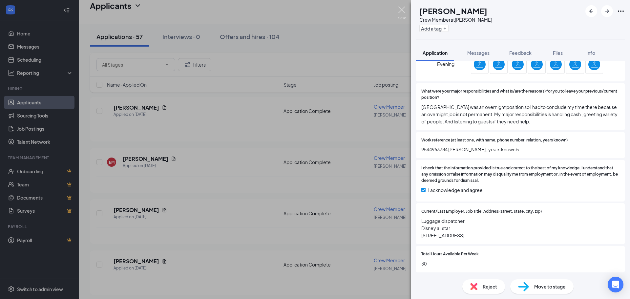
drag, startPoint x: 401, startPoint y: 10, endPoint x: 268, endPoint y: 138, distance: 184.6
click at [401, 10] on img at bounding box center [401, 13] width 8 height 13
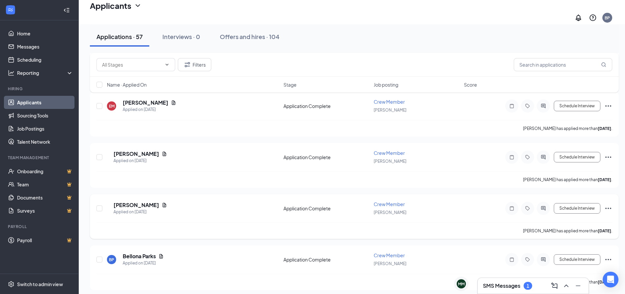
click at [137, 201] on h5 "[PERSON_NAME]" at bounding box center [136, 204] width 46 height 7
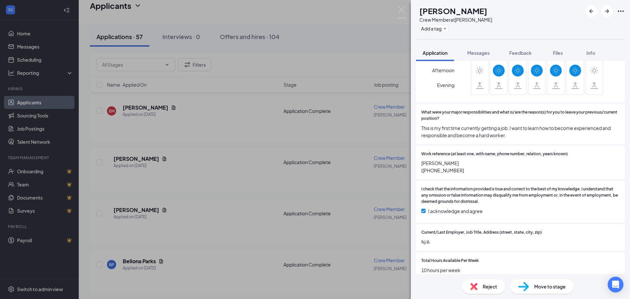
scroll to position [656, 0]
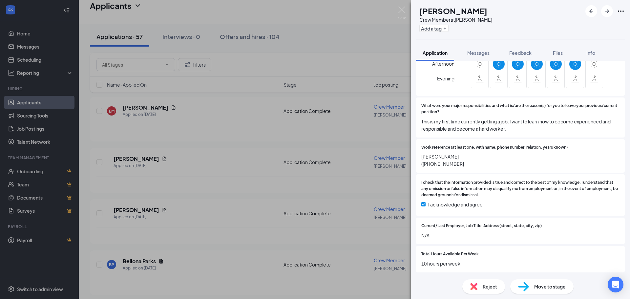
click at [484, 289] on span "Reject" at bounding box center [489, 286] width 14 height 7
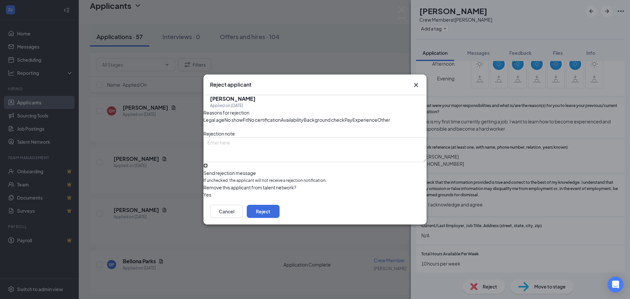
click at [208, 168] on input "Send rejection message If unchecked, the applicant will not receive a rejection…" at bounding box center [205, 165] width 4 height 4
checkbox input "true"
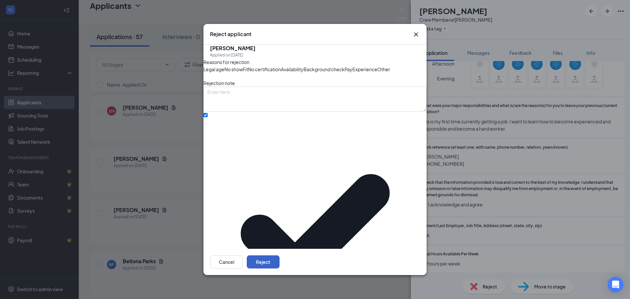
click at [279, 256] on button "Reject" at bounding box center [263, 261] width 33 height 13
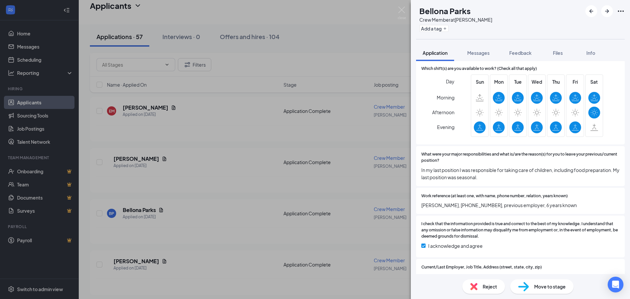
scroll to position [623, 0]
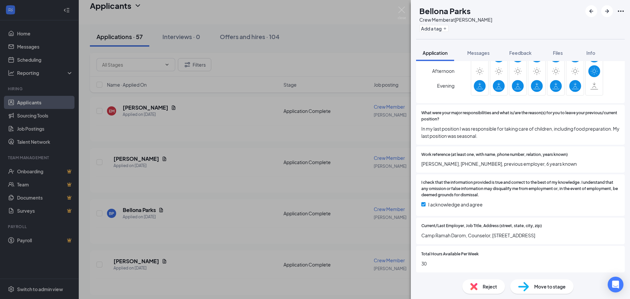
click at [489, 286] on span "Reject" at bounding box center [489, 286] width 14 height 7
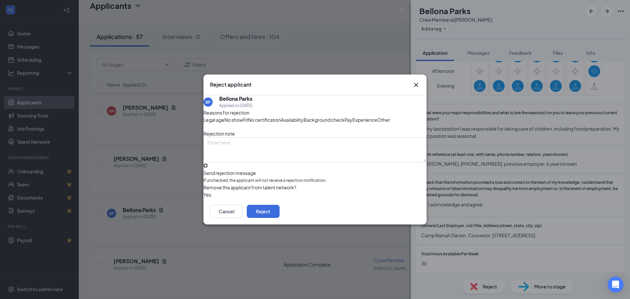
drag, startPoint x: 247, startPoint y: 179, endPoint x: 331, endPoint y: 212, distance: 90.0
click at [208, 168] on input "Send rejection message If unchecked, the applicant will not receive a rejection…" at bounding box center [205, 165] width 4 height 4
checkbox input "true"
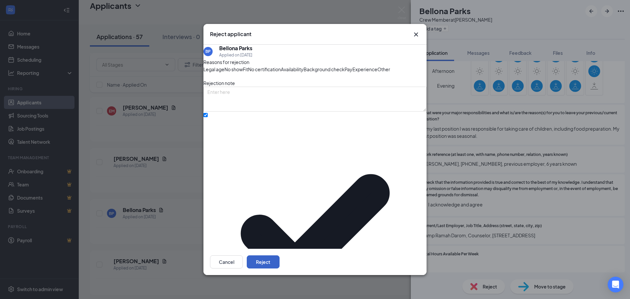
click at [279, 257] on button "Reject" at bounding box center [263, 261] width 33 height 13
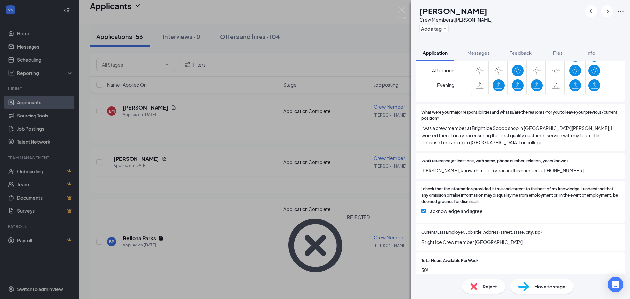
scroll to position [662, 0]
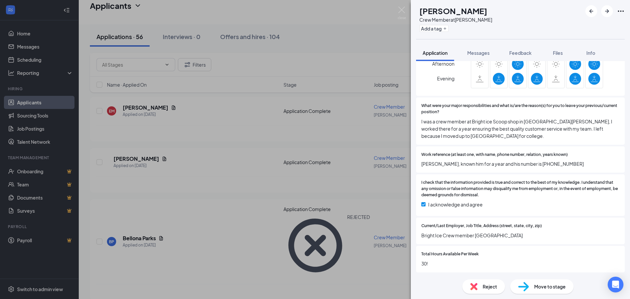
click at [483, 284] on span "Reject" at bounding box center [489, 286] width 14 height 7
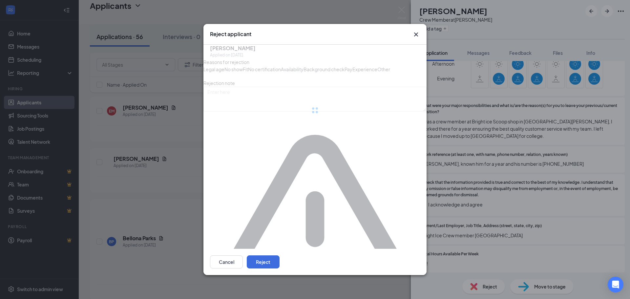
scroll to position [660, 0]
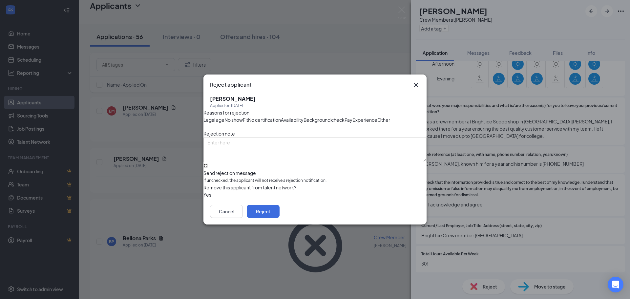
click at [208, 168] on input "Send rejection message If unchecked, the applicant will not receive a rejection…" at bounding box center [205, 165] width 4 height 4
checkbox input "true"
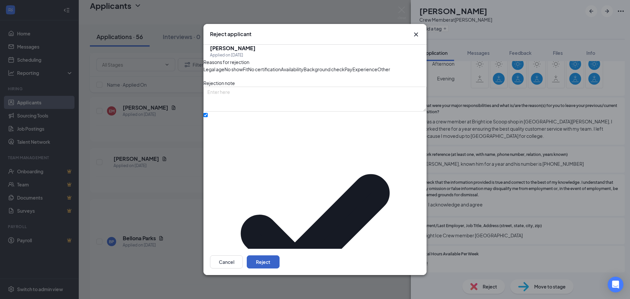
click at [279, 258] on button "Reject" at bounding box center [263, 261] width 33 height 13
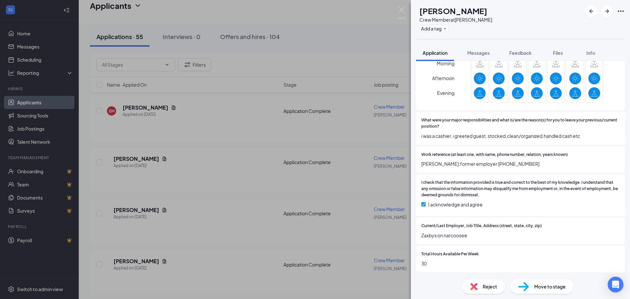
scroll to position [648, 0]
click at [486, 289] on span "Reject" at bounding box center [489, 286] width 14 height 7
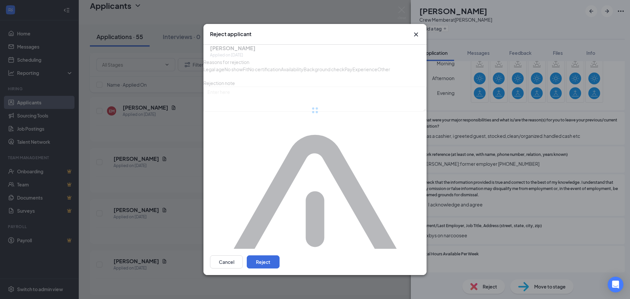
scroll to position [645, 0]
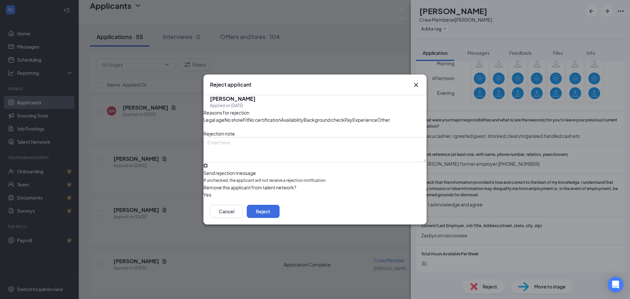
click at [208, 168] on input "Send rejection message If unchecked, the applicant will not receive a rejection…" at bounding box center [205, 165] width 4 height 4
checkbox input "true"
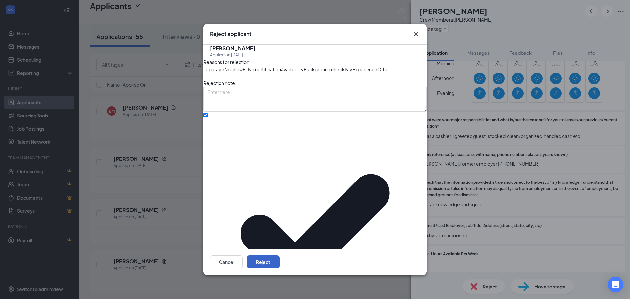
click at [279, 255] on button "Reject" at bounding box center [263, 261] width 33 height 13
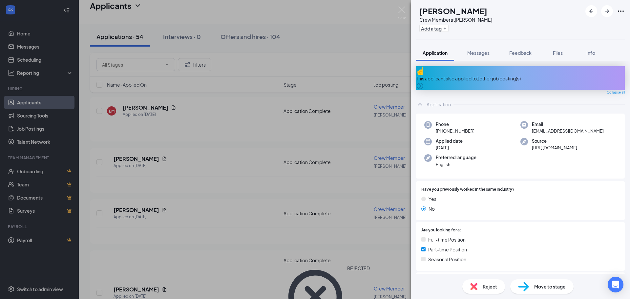
click at [399, 9] on img at bounding box center [401, 13] width 8 height 13
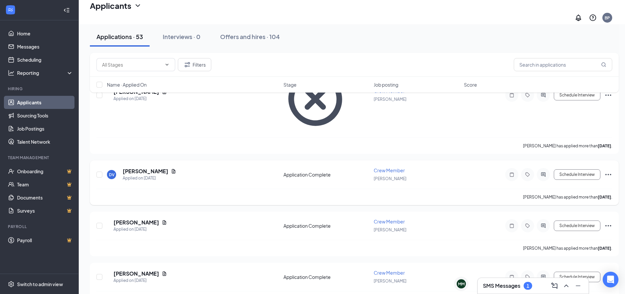
scroll to position [1658, 0]
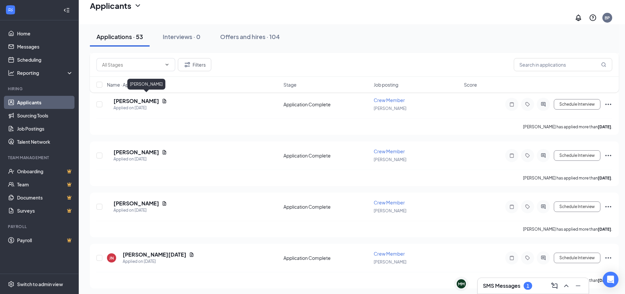
click at [153, 97] on div "Filters Name · Applied On Stage Job posting Score" at bounding box center [354, 76] width 529 height 46
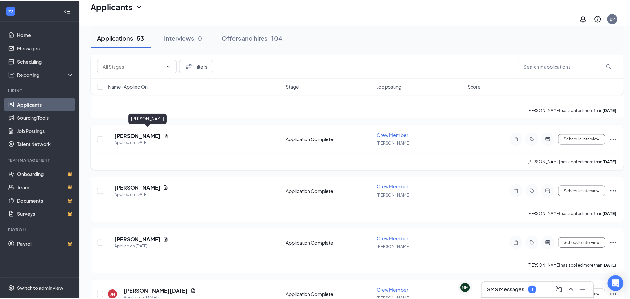
scroll to position [1625, 0]
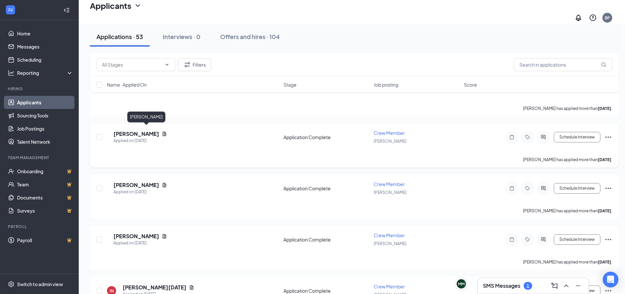
click at [158, 130] on h5 "[PERSON_NAME]" at bounding box center [136, 133] width 46 height 7
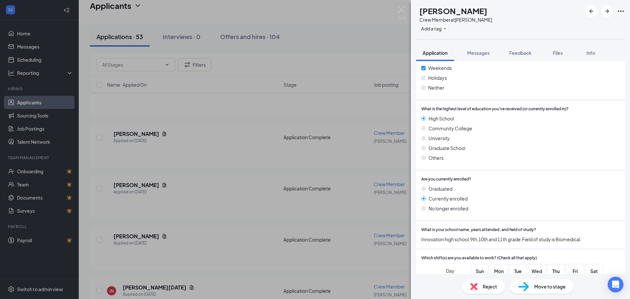
scroll to position [525, 0]
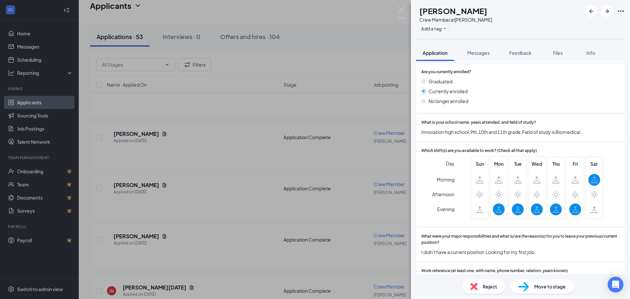
click at [485, 281] on div "Reject" at bounding box center [483, 286] width 43 height 14
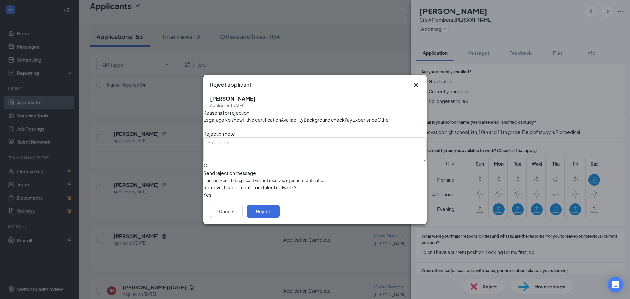
click at [208, 168] on input "Send rejection message If unchecked, the applicant will not receive a rejection…" at bounding box center [205, 165] width 4 height 4
checkbox input "true"
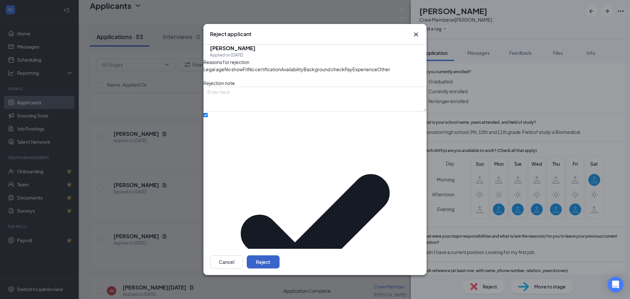
click at [279, 262] on button "Reject" at bounding box center [263, 261] width 33 height 13
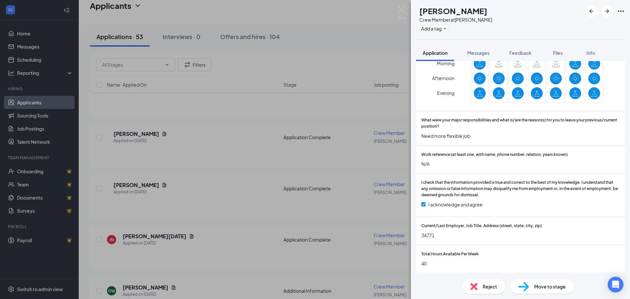
scroll to position [648, 0]
click at [485, 287] on span "Reject" at bounding box center [489, 286] width 14 height 7
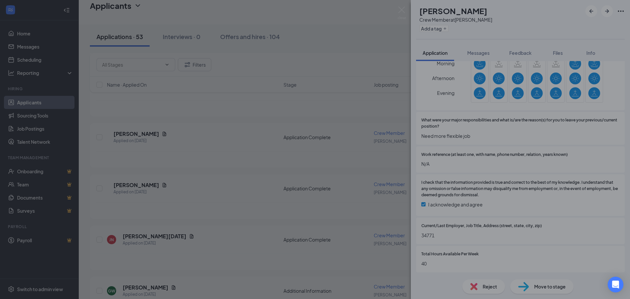
scroll to position [645, 0]
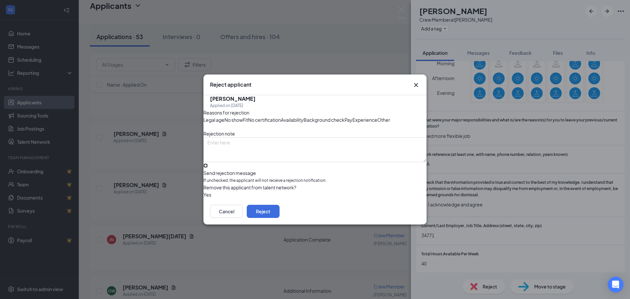
click at [208, 168] on input "Send rejection message If unchecked, the applicant will not receive a rejection…" at bounding box center [205, 165] width 4 height 4
checkbox input "true"
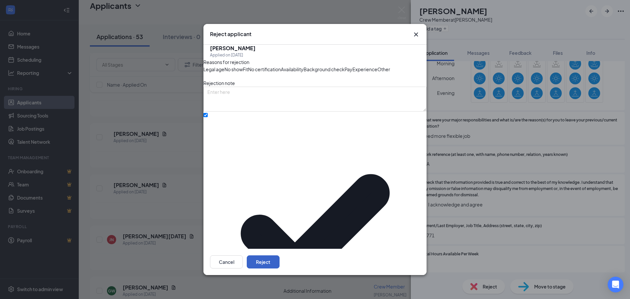
click at [279, 257] on button "Reject" at bounding box center [263, 261] width 33 height 13
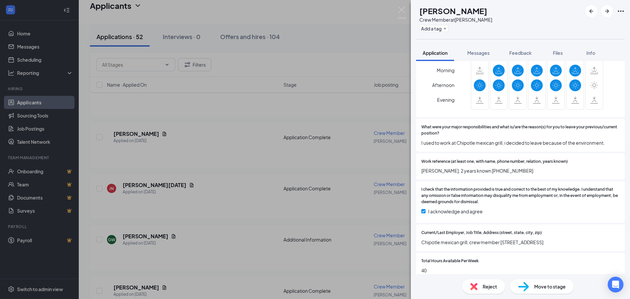
scroll to position [648, 0]
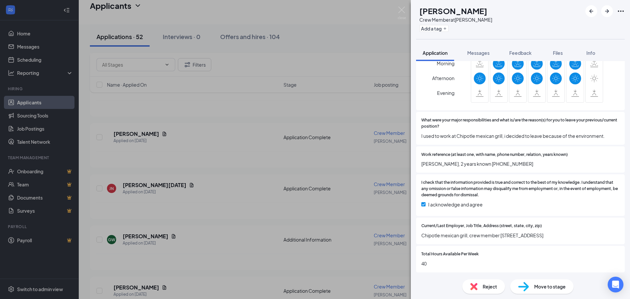
click at [486, 282] on div "Reject" at bounding box center [483, 286] width 43 height 14
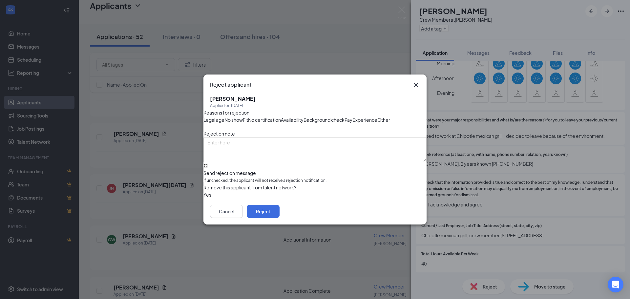
click at [208, 168] on input "Send rejection message If unchecked, the applicant will not receive a rejection…" at bounding box center [205, 165] width 4 height 4
checkbox input "true"
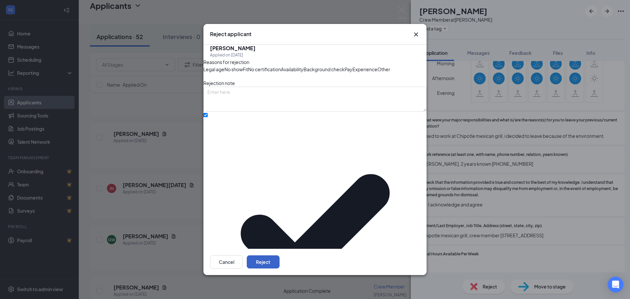
click at [279, 258] on button "Reject" at bounding box center [263, 261] width 33 height 13
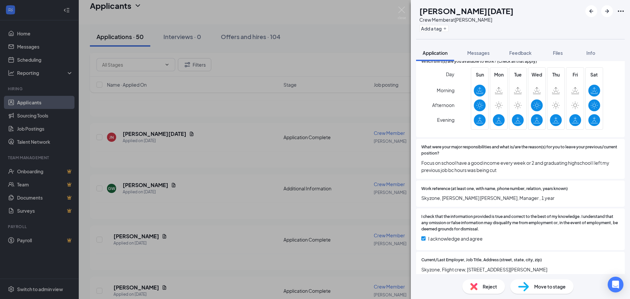
scroll to position [623, 0]
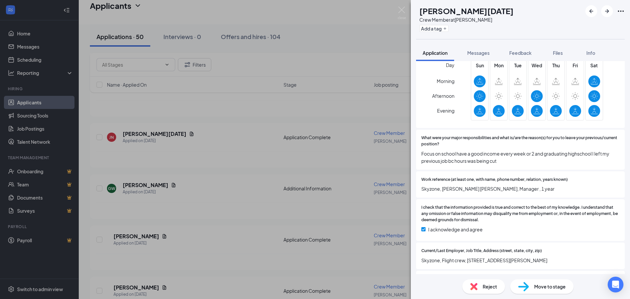
click at [479, 284] on div "Reject" at bounding box center [483, 286] width 43 height 14
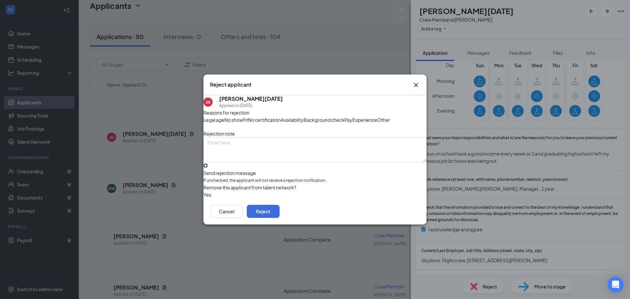
click at [208, 168] on input "Send rejection message If unchecked, the applicant will not receive a rejection…" at bounding box center [205, 165] width 4 height 4
checkbox input "true"
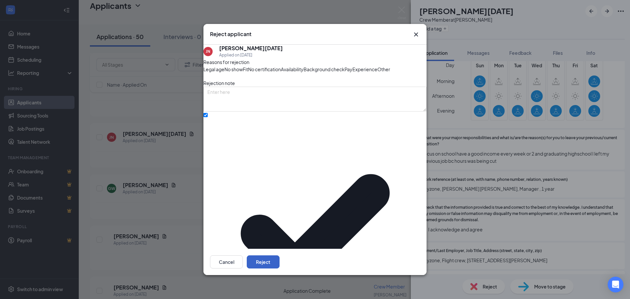
click at [279, 258] on button "Reject" at bounding box center [263, 261] width 33 height 13
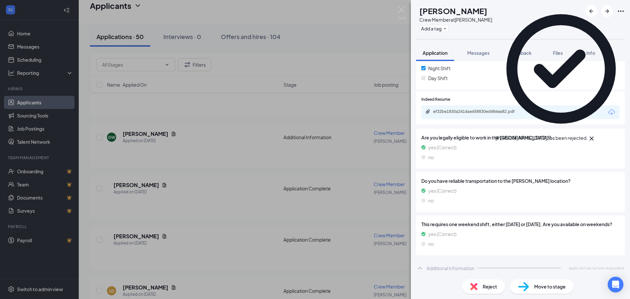
scroll to position [198, 0]
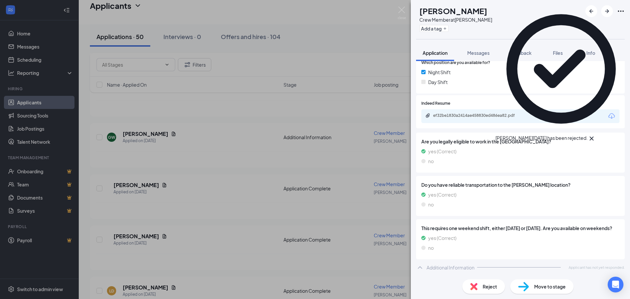
click at [476, 285] on img at bounding box center [473, 286] width 7 height 7
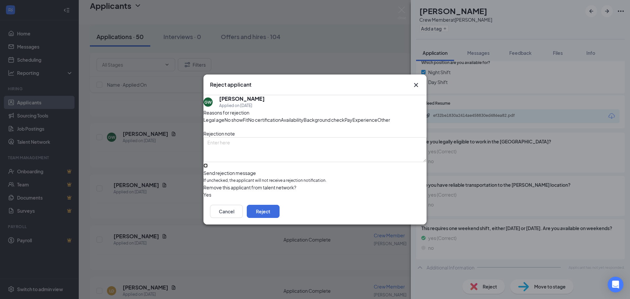
click at [208, 168] on input "Send rejection message If unchecked, the applicant will not receive a rejection…" at bounding box center [205, 165] width 4 height 4
checkbox input "true"
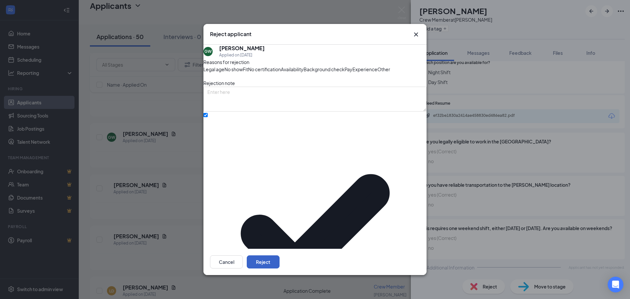
click at [279, 258] on button "Reject" at bounding box center [263, 261] width 33 height 13
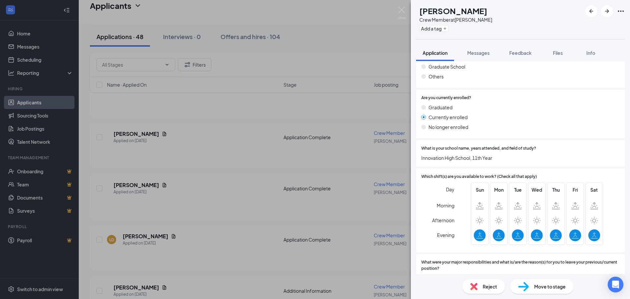
scroll to position [590, 0]
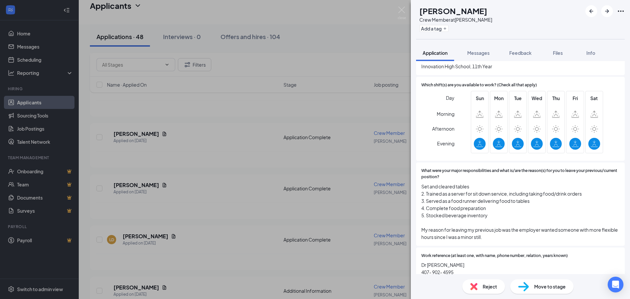
click at [486, 284] on span "Reject" at bounding box center [489, 286] width 14 height 7
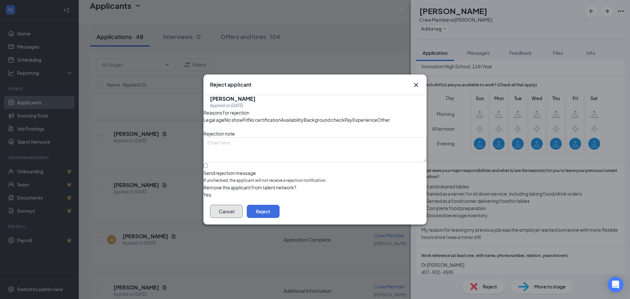
click at [243, 218] on button "Cancel" at bounding box center [226, 211] width 33 height 13
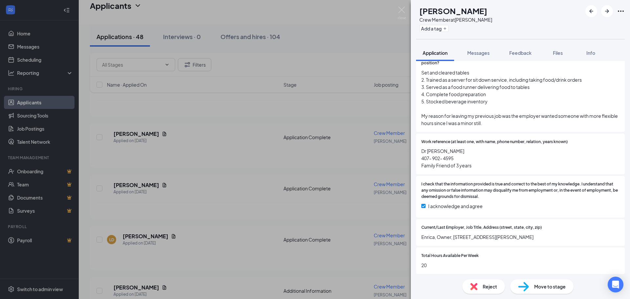
scroll to position [713, 0]
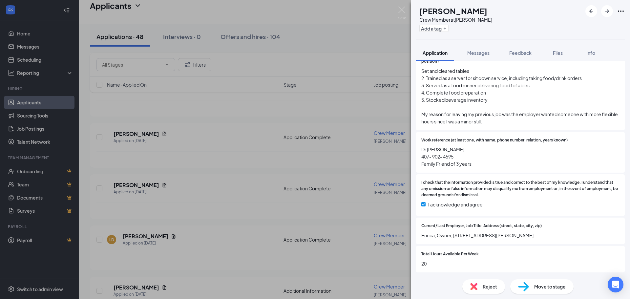
click at [483, 287] on span "Reject" at bounding box center [489, 286] width 14 height 7
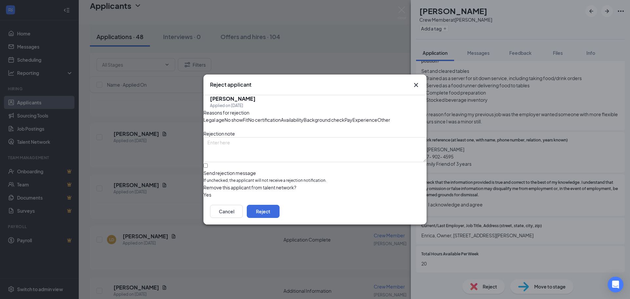
scroll to position [710, 0]
click at [208, 168] on input "Send rejection message If unchecked, the applicant will not receive a rejection…" at bounding box center [205, 165] width 4 height 4
checkbox input "true"
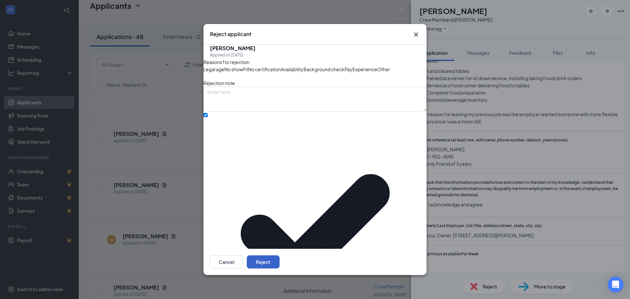
click at [279, 255] on button "Reject" at bounding box center [263, 261] width 33 height 13
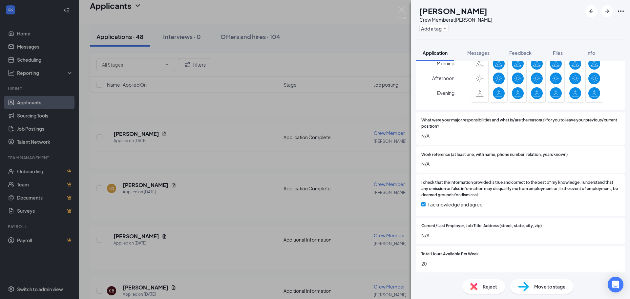
scroll to position [648, 0]
click at [482, 285] on span "Reject" at bounding box center [489, 286] width 14 height 7
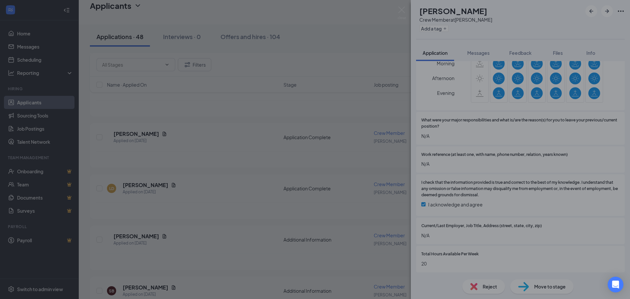
scroll to position [645, 0]
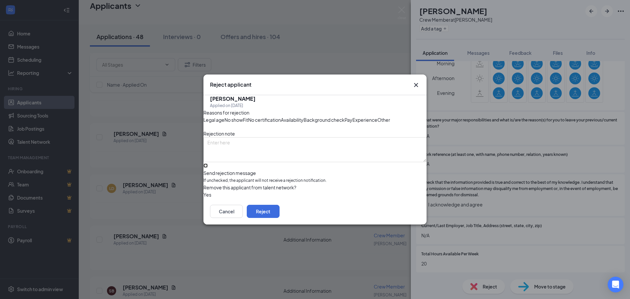
click at [208, 168] on input "Send rejection message If unchecked, the applicant will not receive a rejection…" at bounding box center [205, 165] width 4 height 4
checkbox input "true"
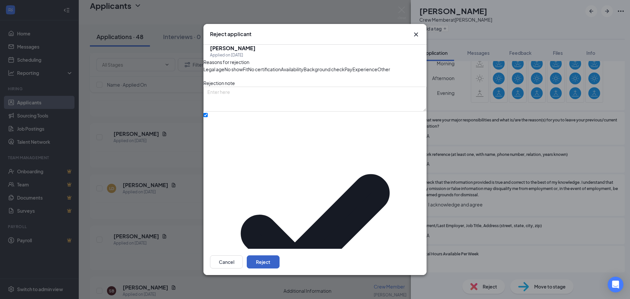
click at [279, 257] on button "Reject" at bounding box center [263, 261] width 33 height 13
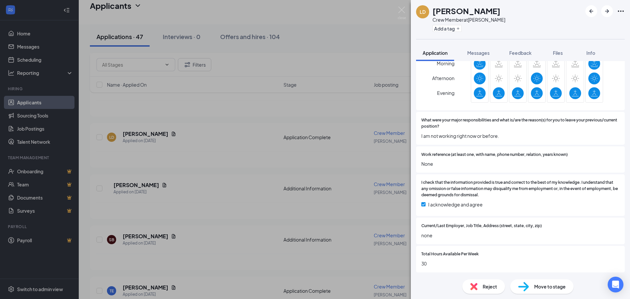
click at [484, 286] on span "Reject" at bounding box center [489, 286] width 14 height 7
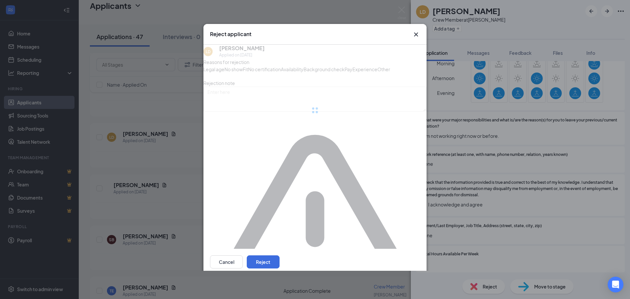
scroll to position [645, 0]
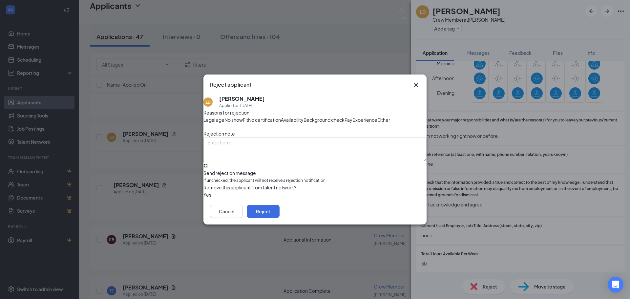
click at [208, 168] on input "Send rejection message If unchecked, the applicant will not receive a rejection…" at bounding box center [205, 165] width 4 height 4
checkbox input "true"
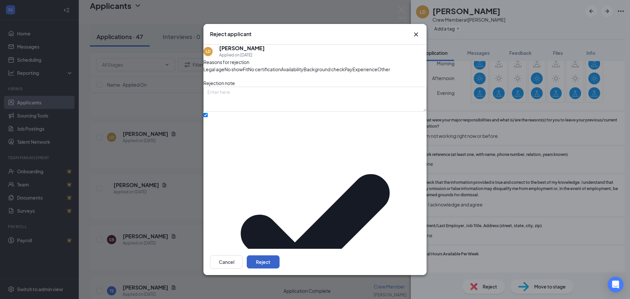
click at [279, 257] on button "Reject" at bounding box center [263, 261] width 33 height 13
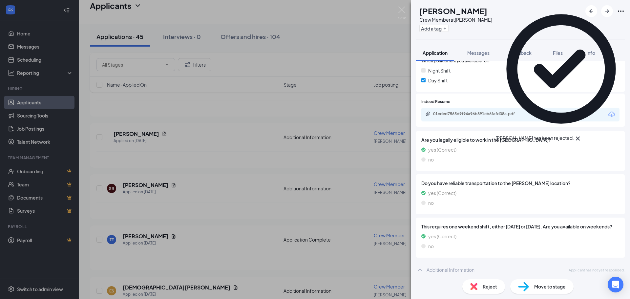
scroll to position [198, 0]
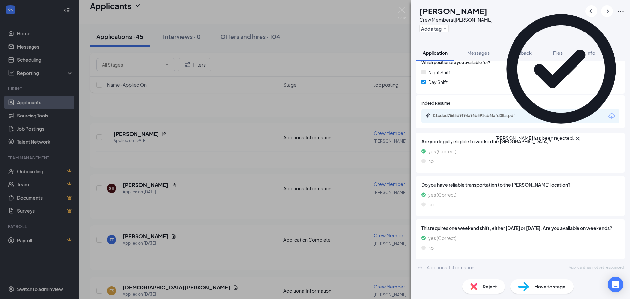
click at [483, 285] on span "Reject" at bounding box center [489, 286] width 14 height 7
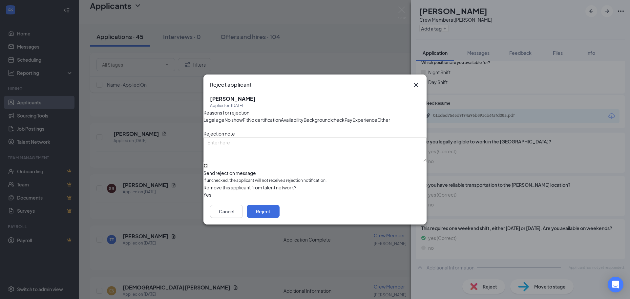
click at [208, 168] on input "Send rejection message If unchecked, the applicant will not receive a rejection…" at bounding box center [205, 165] width 4 height 4
checkbox input "true"
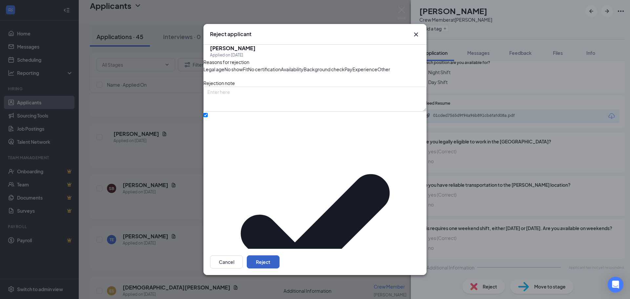
click at [279, 258] on button "Reject" at bounding box center [263, 261] width 33 height 13
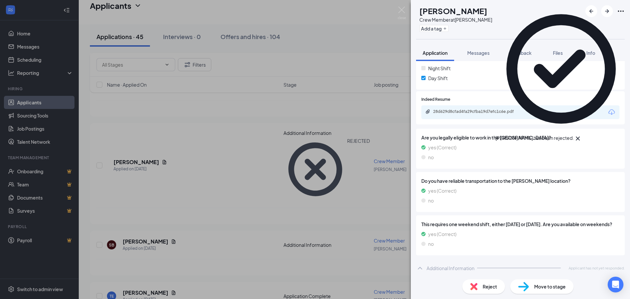
scroll to position [199, 0]
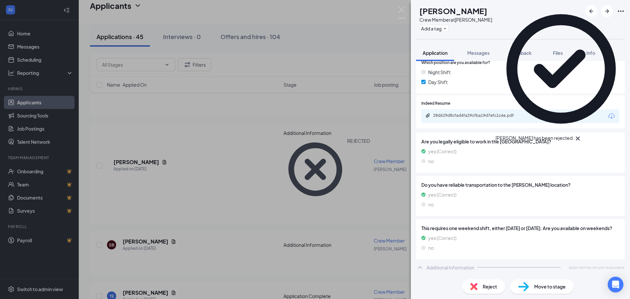
click at [477, 282] on div "Reject" at bounding box center [483, 286] width 43 height 14
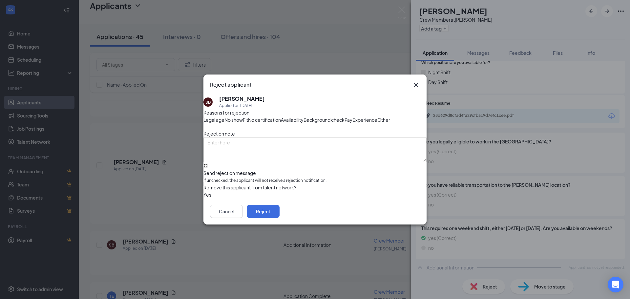
click at [208, 168] on input "Send rejection message If unchecked, the applicant will not receive a rejection…" at bounding box center [205, 165] width 4 height 4
checkbox input "true"
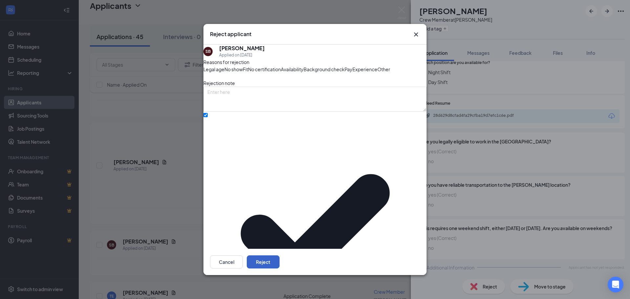
click at [279, 258] on button "Reject" at bounding box center [263, 261] width 33 height 13
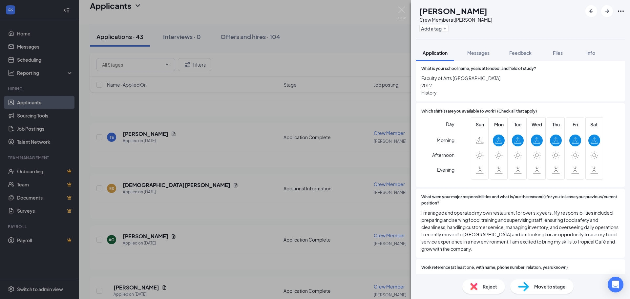
scroll to position [590, 0]
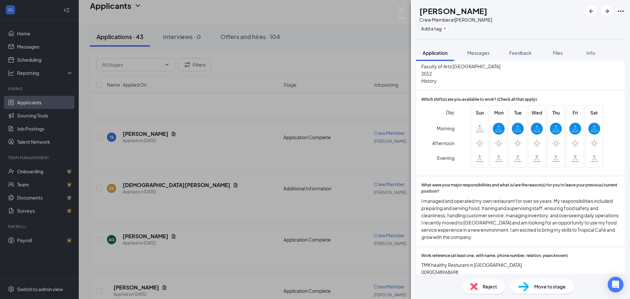
click at [481, 287] on div "Reject" at bounding box center [483, 286] width 43 height 14
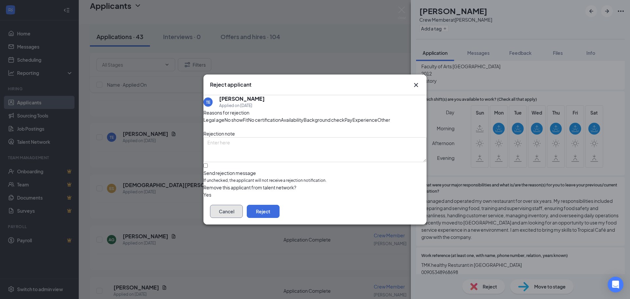
click at [243, 218] on button "Cancel" at bounding box center [226, 211] width 33 height 13
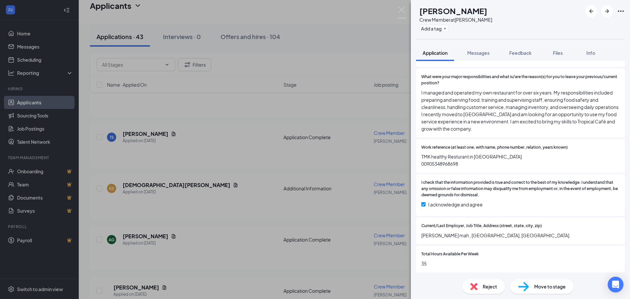
scroll to position [720, 0]
click at [484, 284] on span "Reject" at bounding box center [489, 286] width 14 height 7
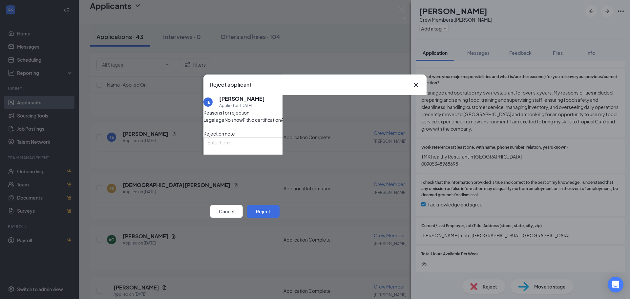
scroll to position [718, 0]
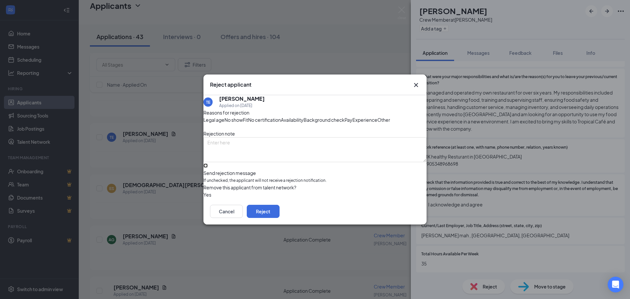
click at [208, 168] on input "Send rejection message If unchecked, the applicant will not receive a rejection…" at bounding box center [205, 165] width 4 height 4
checkbox input "true"
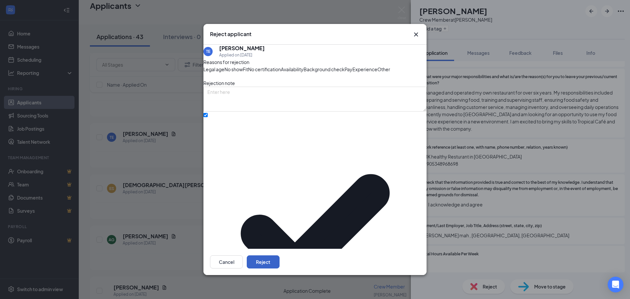
click at [279, 255] on button "Reject" at bounding box center [263, 261] width 33 height 13
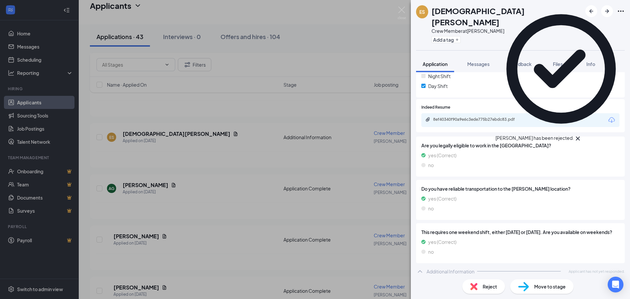
click at [480, 282] on div "Reject" at bounding box center [483, 286] width 43 height 14
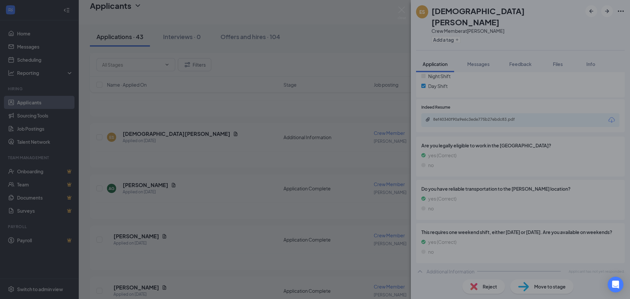
scroll to position [199, 0]
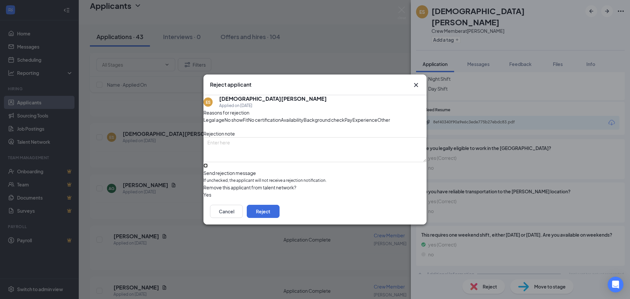
click at [208, 168] on input "Send rejection message If unchecked, the applicant will not receive a rejection…" at bounding box center [205, 165] width 4 height 4
checkbox input "true"
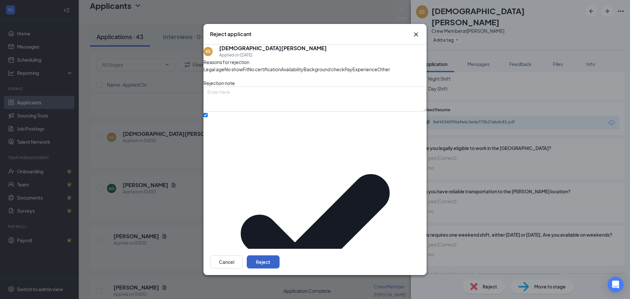
click at [279, 260] on button "Reject" at bounding box center [263, 261] width 33 height 13
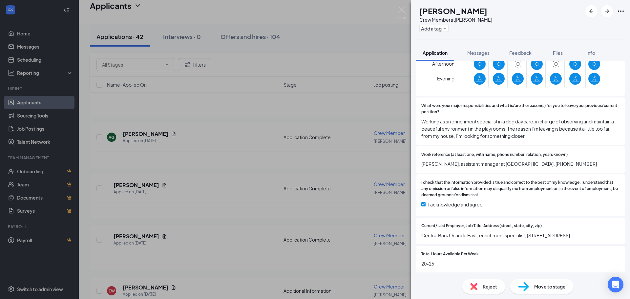
scroll to position [662, 0]
drag, startPoint x: 400, startPoint y: 11, endPoint x: 245, endPoint y: 158, distance: 213.6
click at [400, 10] on img at bounding box center [401, 13] width 8 height 13
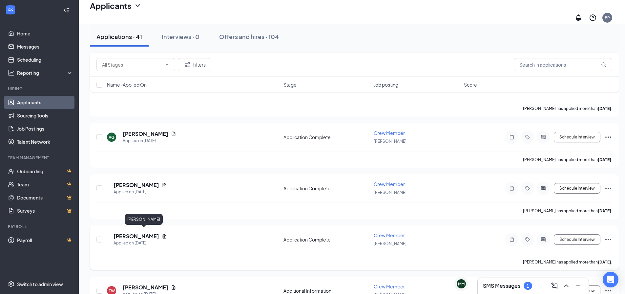
click at [136, 233] on h5 "[PERSON_NAME]" at bounding box center [136, 236] width 46 height 7
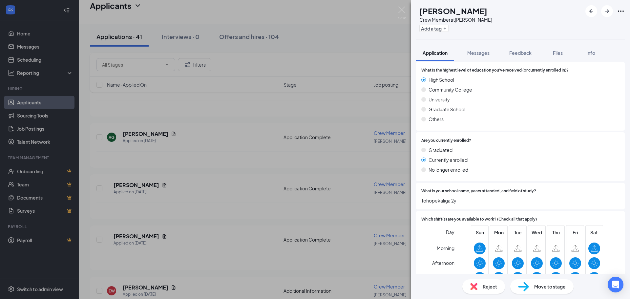
scroll to position [590, 0]
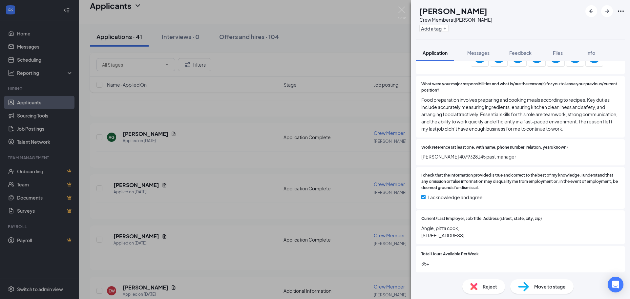
click at [476, 290] on div "Reject" at bounding box center [483, 286] width 43 height 14
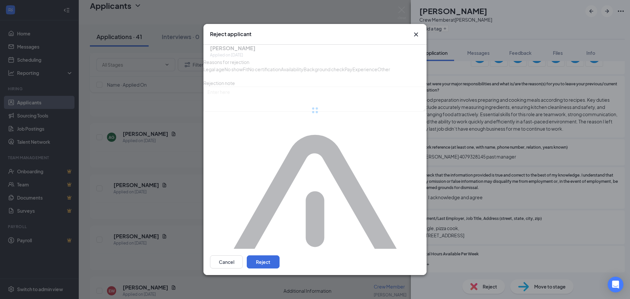
scroll to position [703, 0]
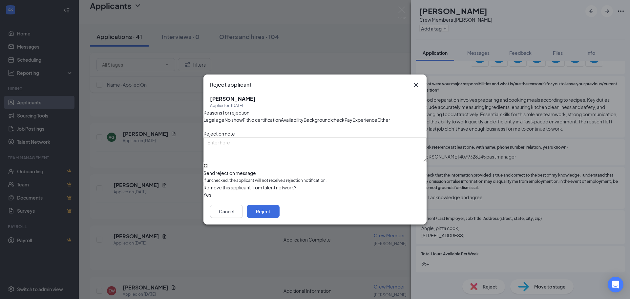
click at [208, 168] on input "Send rejection message If unchecked, the applicant will not receive a rejection…" at bounding box center [205, 165] width 4 height 4
checkbox input "true"
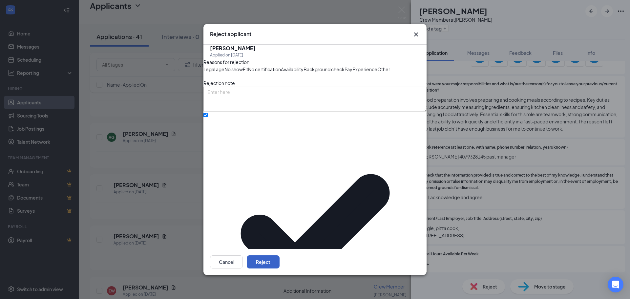
click at [279, 256] on button "Reject" at bounding box center [263, 261] width 33 height 13
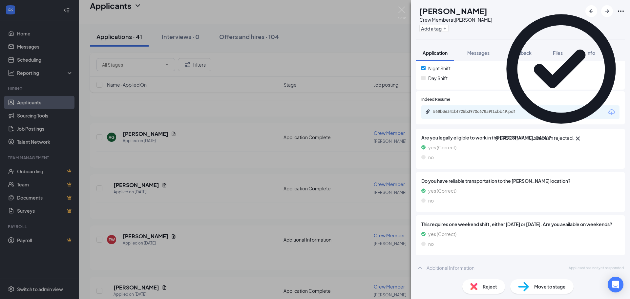
scroll to position [198, 0]
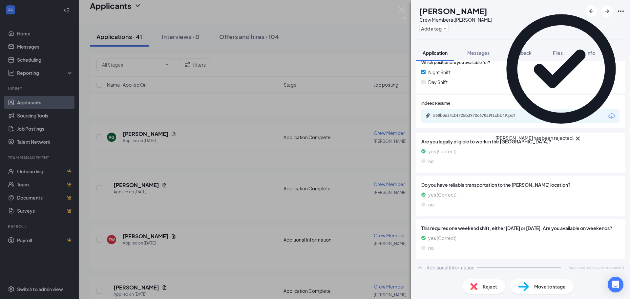
click at [478, 288] on div "Reject" at bounding box center [483, 286] width 43 height 14
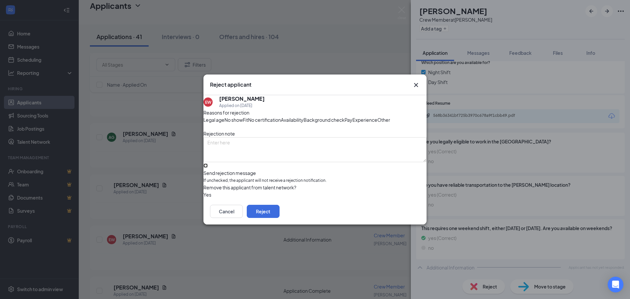
click at [208, 168] on input "Send rejection message If unchecked, the applicant will not receive a rejection…" at bounding box center [205, 165] width 4 height 4
checkbox input "true"
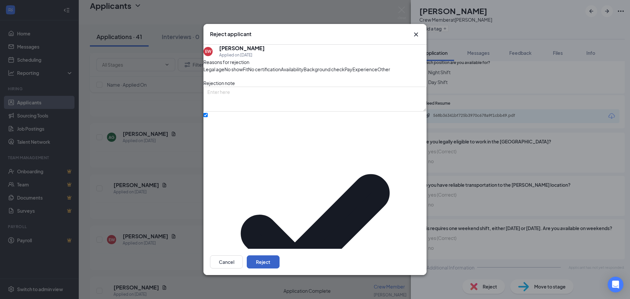
click at [279, 257] on button "Reject" at bounding box center [263, 261] width 33 height 13
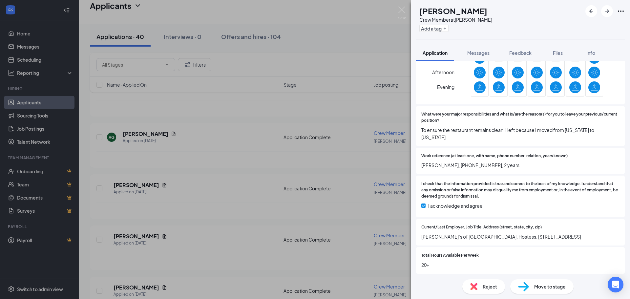
scroll to position [648, 0]
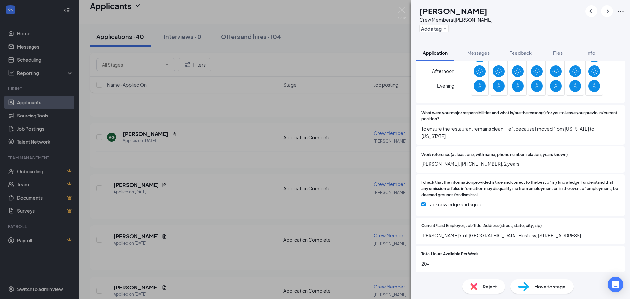
click at [483, 283] on span "Reject" at bounding box center [489, 286] width 14 height 7
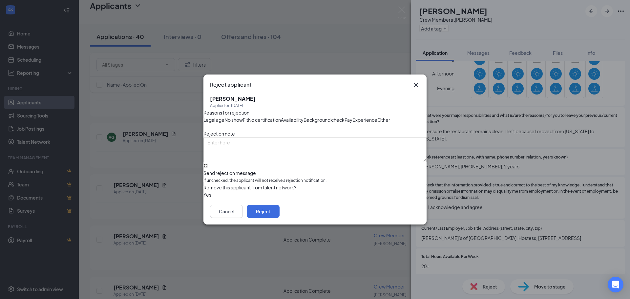
click at [208, 168] on input "Send rejection message If unchecked, the applicant will not receive a rejection…" at bounding box center [205, 165] width 4 height 4
checkbox input "true"
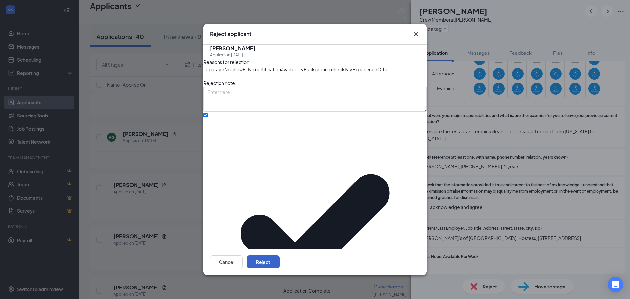
click at [279, 255] on button "Reject" at bounding box center [263, 261] width 33 height 13
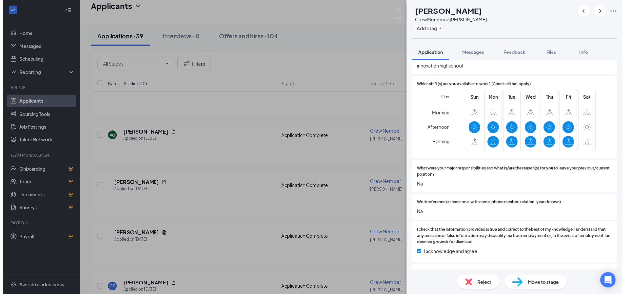
scroll to position [648, 0]
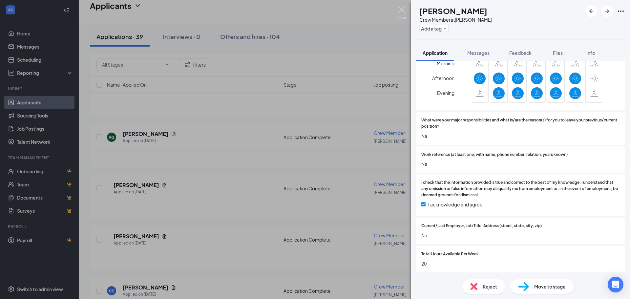
click at [401, 11] on img at bounding box center [401, 13] width 8 height 13
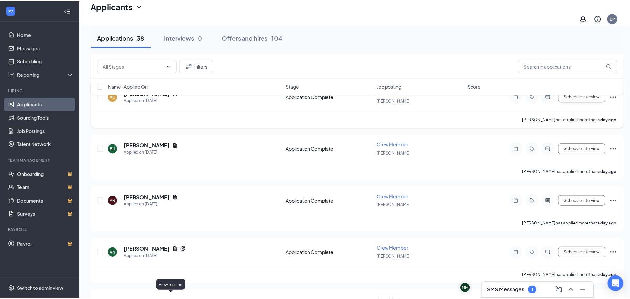
scroll to position [203, 0]
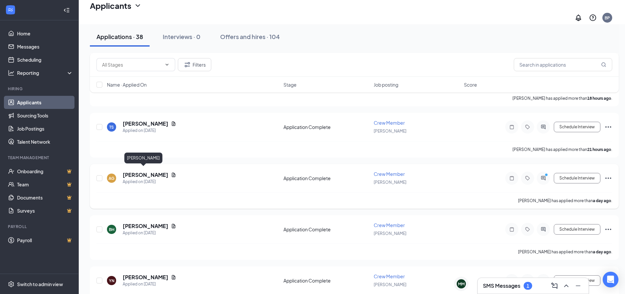
click at [141, 171] on h5 "[PERSON_NAME]" at bounding box center [146, 174] width 46 height 7
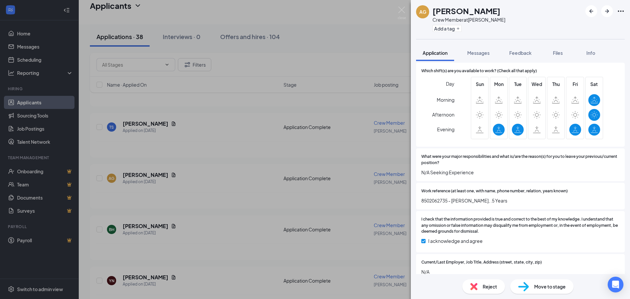
scroll to position [648, 0]
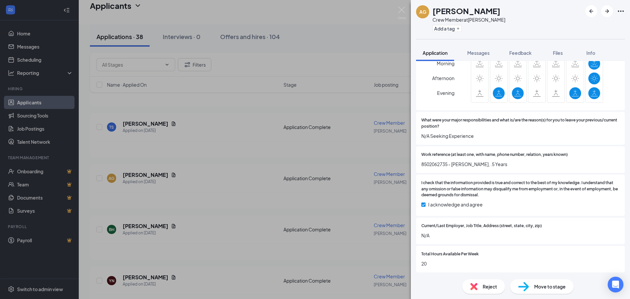
click at [481, 286] on div "Reject" at bounding box center [483, 286] width 43 height 14
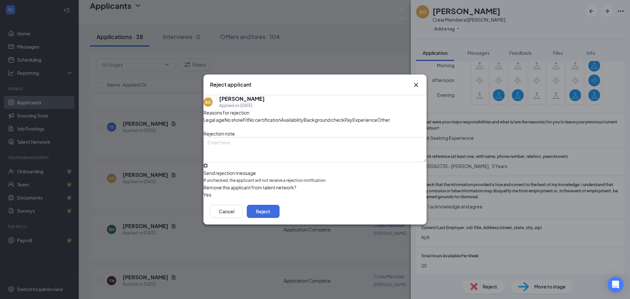
click at [208, 168] on input "Send rejection message If unchecked, the applicant will not receive a rejection…" at bounding box center [205, 165] width 4 height 4
checkbox input "true"
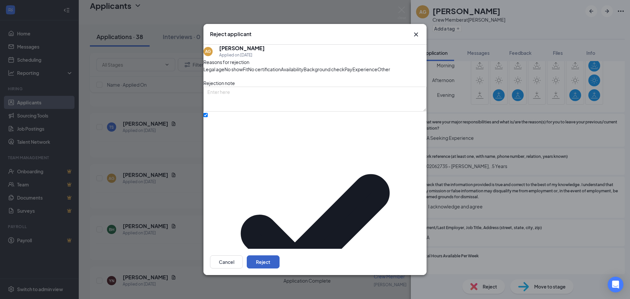
click at [279, 261] on button "Reject" at bounding box center [263, 261] width 33 height 13
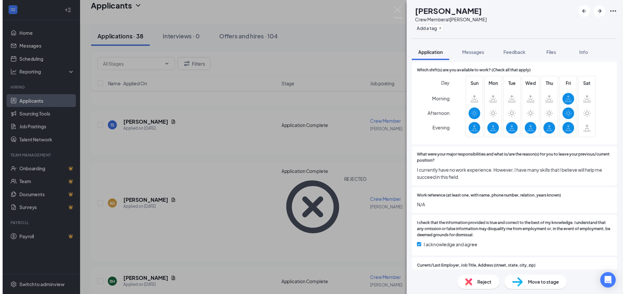
scroll to position [662, 0]
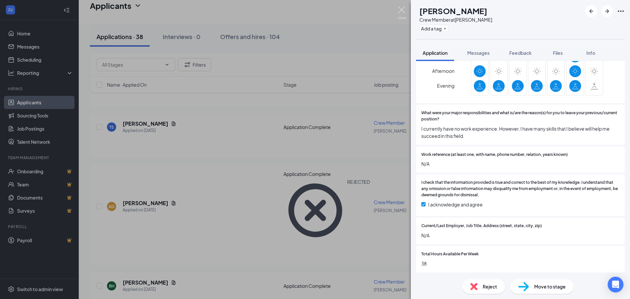
click at [402, 10] on img at bounding box center [401, 13] width 8 height 13
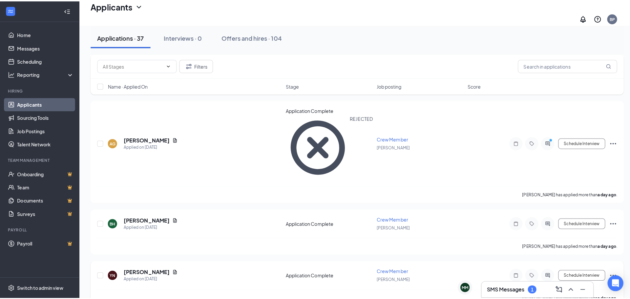
scroll to position [269, 0]
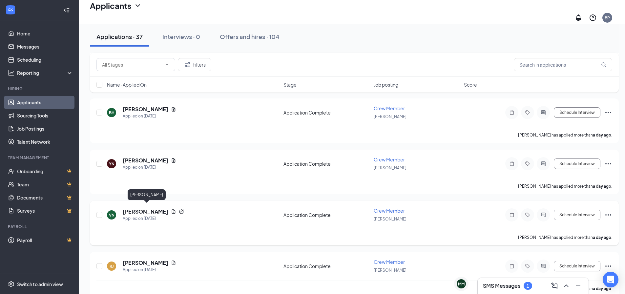
click at [153, 208] on h5 "[PERSON_NAME]" at bounding box center [146, 211] width 46 height 7
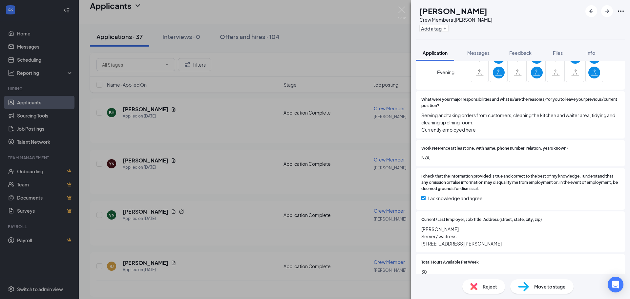
scroll to position [721, 0]
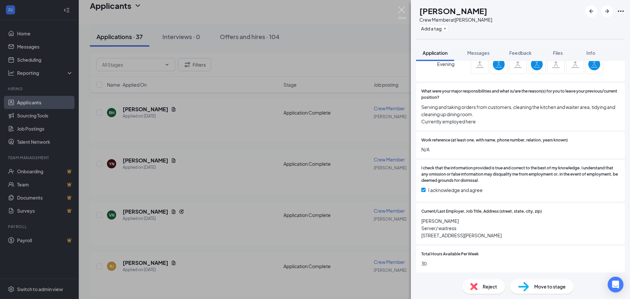
click at [404, 13] on img at bounding box center [401, 13] width 8 height 13
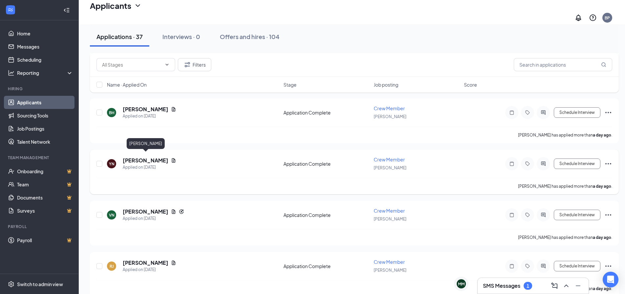
click at [149, 157] on h5 "[PERSON_NAME]" at bounding box center [146, 160] width 46 height 7
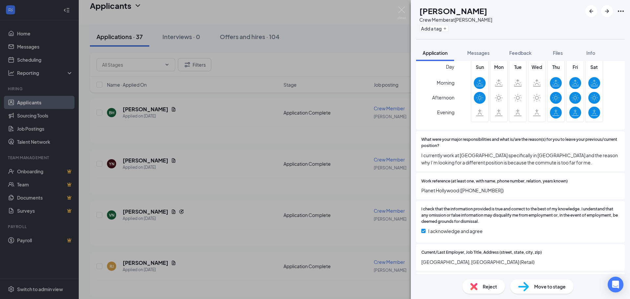
scroll to position [662, 0]
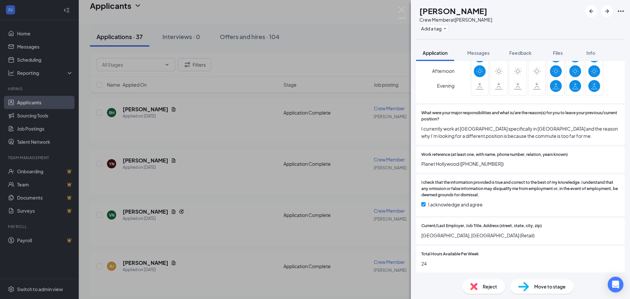
click at [479, 286] on div "Reject" at bounding box center [483, 286] width 43 height 14
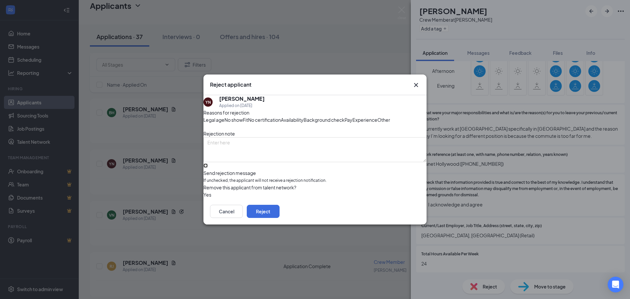
click at [208, 168] on input "Send rejection message If unchecked, the applicant will not receive a rejection…" at bounding box center [205, 165] width 4 height 4
checkbox input "true"
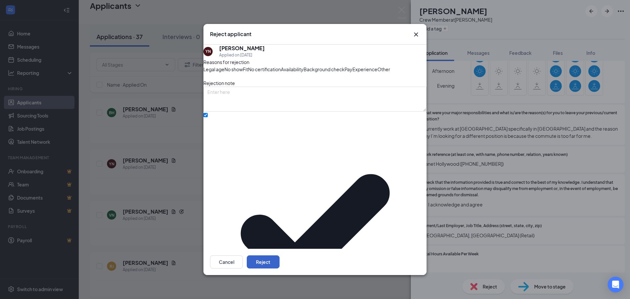
click at [279, 258] on button "Reject" at bounding box center [263, 261] width 33 height 13
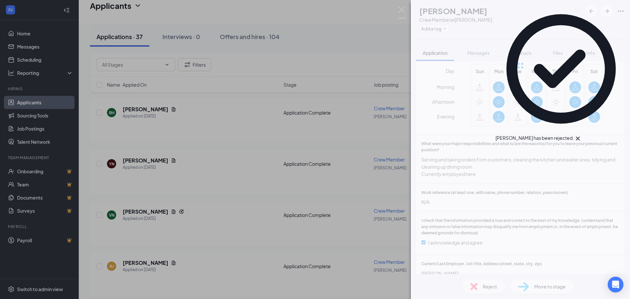
scroll to position [665, 0]
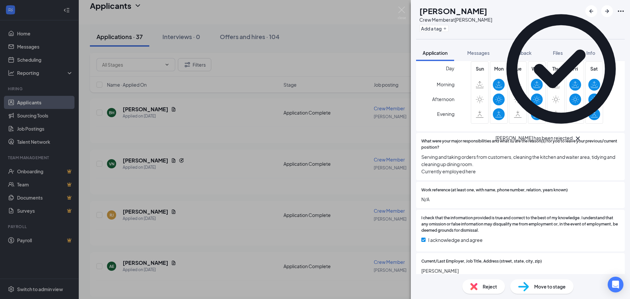
click at [221, 189] on div "VN [PERSON_NAME] Crew Member at [PERSON_NAME] Add a tag Application Messages Fe…" at bounding box center [315, 149] width 630 height 299
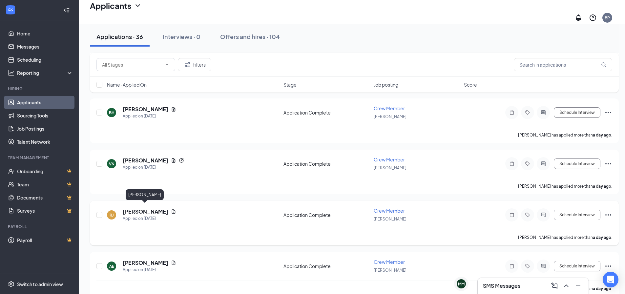
click at [142, 209] on h5 "[PERSON_NAME]" at bounding box center [146, 211] width 46 height 7
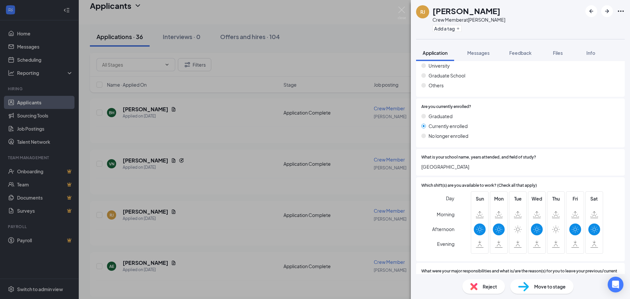
scroll to position [593, 0]
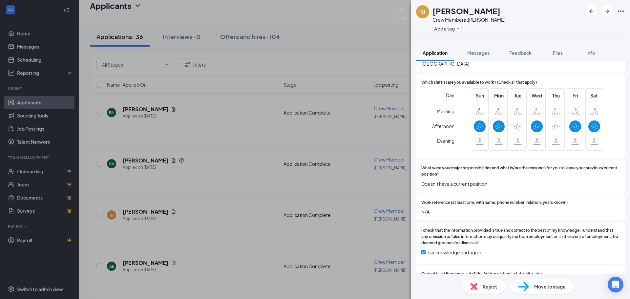
click at [474, 288] on img at bounding box center [473, 286] width 7 height 7
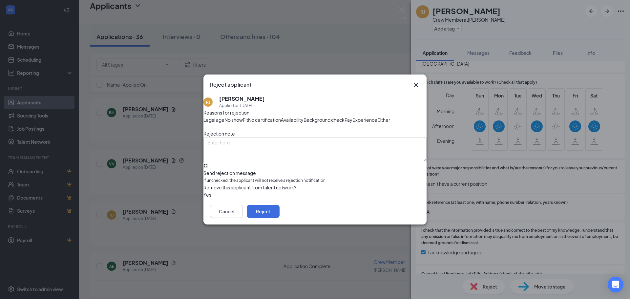
click at [208, 168] on input "Send rejection message If unchecked, the applicant will not receive a rejection…" at bounding box center [205, 165] width 4 height 4
checkbox input "true"
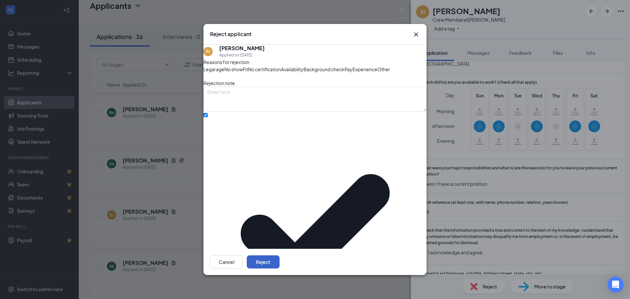
click at [279, 255] on button "Reject" at bounding box center [263, 261] width 33 height 13
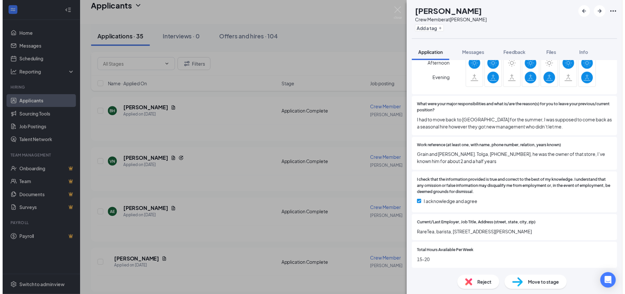
scroll to position [662, 0]
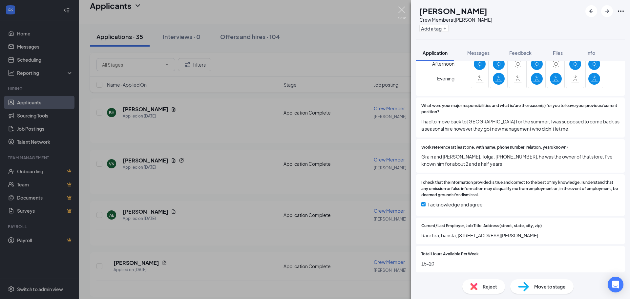
click at [400, 11] on img at bounding box center [401, 13] width 8 height 13
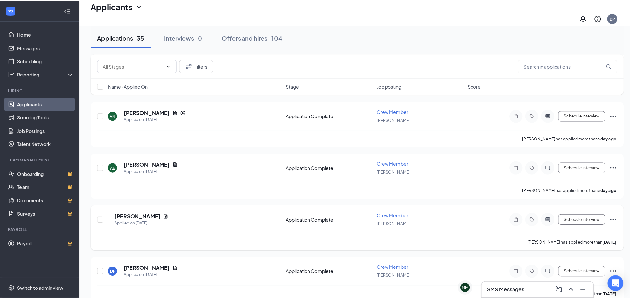
scroll to position [367, 0]
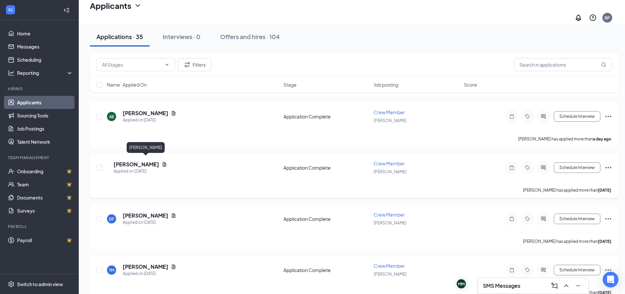
click at [149, 161] on h5 "[PERSON_NAME]" at bounding box center [136, 164] width 46 height 7
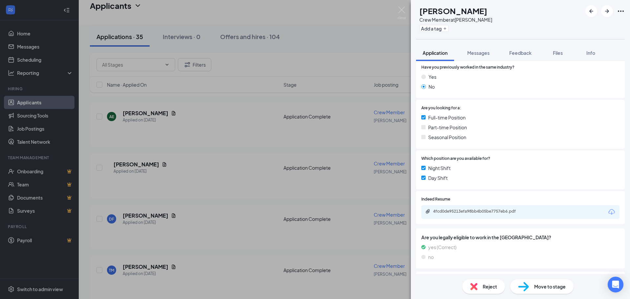
scroll to position [66, 0]
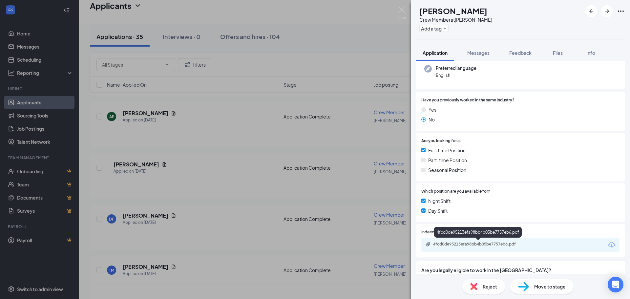
click at [480, 246] on div "4fcd0de95213efa98bb4b05be7757eb6.pdf" at bounding box center [479, 243] width 92 height 5
click at [482, 286] on div "Reject" at bounding box center [483, 286] width 43 height 14
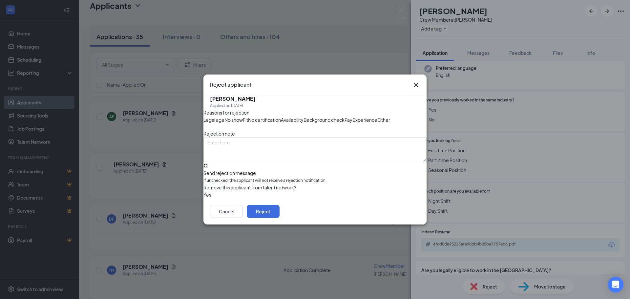
click at [208, 168] on input "Send rejection message If unchecked, the applicant will not receive a rejection…" at bounding box center [205, 165] width 4 height 4
checkbox input "true"
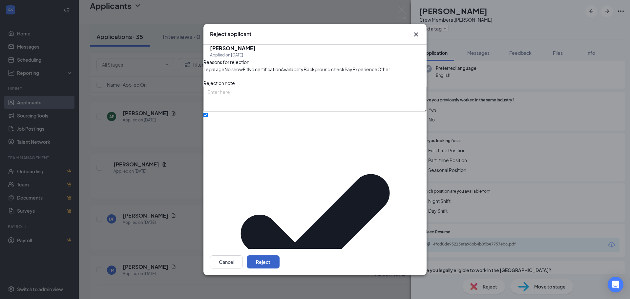
click at [279, 262] on button "Reject" at bounding box center [263, 261] width 33 height 13
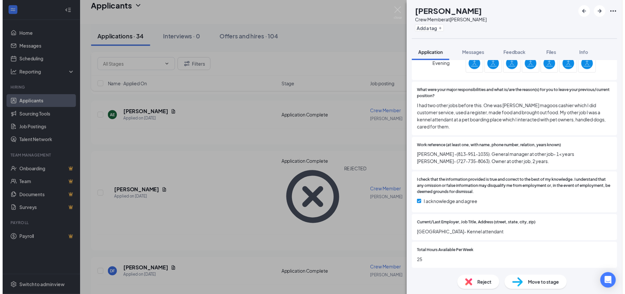
scroll to position [677, 0]
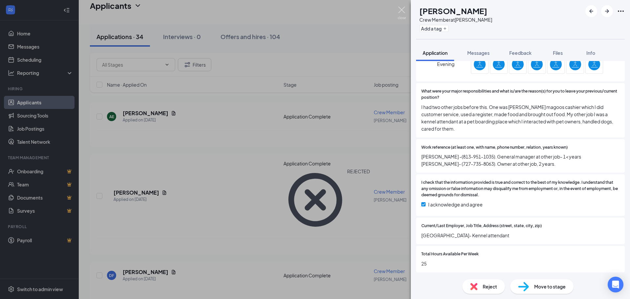
click at [402, 10] on img at bounding box center [401, 13] width 8 height 13
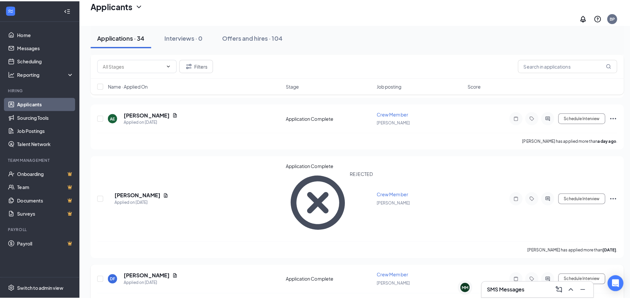
scroll to position [400, 0]
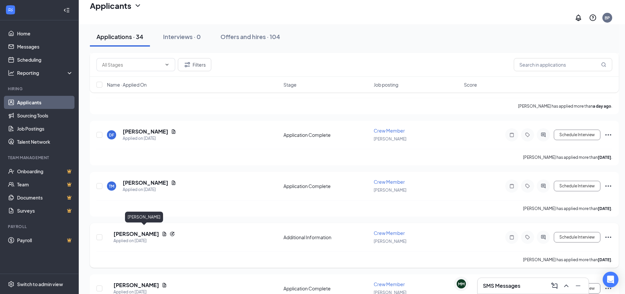
click at [141, 230] on h5 "[PERSON_NAME]" at bounding box center [136, 233] width 46 height 7
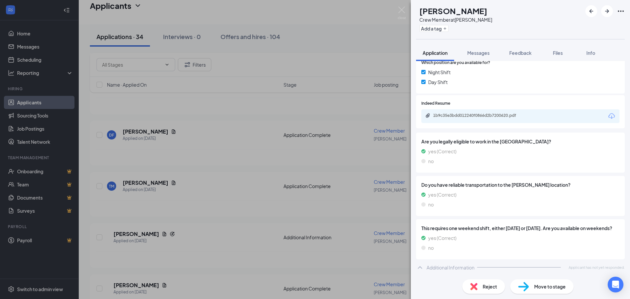
click at [481, 287] on div "Reject" at bounding box center [483, 286] width 43 height 14
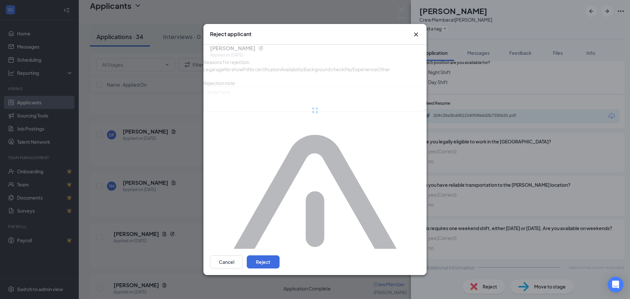
scroll to position [217, 0]
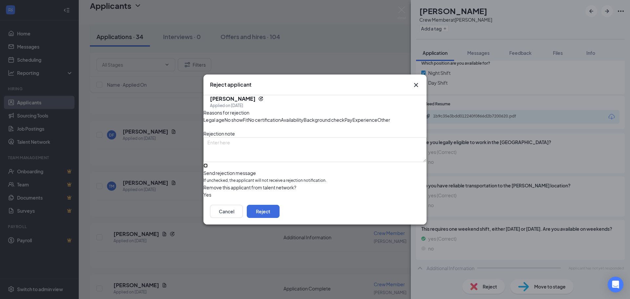
click at [208, 168] on input "Send rejection message If unchecked, the applicant will not receive a rejection…" at bounding box center [205, 165] width 4 height 4
checkbox input "true"
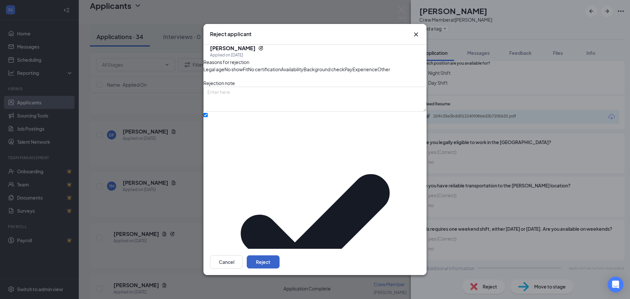
click at [279, 255] on button "Reject" at bounding box center [263, 261] width 33 height 13
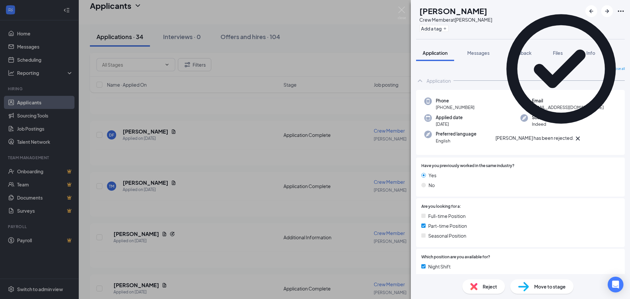
click at [129, 177] on div "EM [PERSON_NAME] Crew Member at [PERSON_NAME] Add a tag Application Messages Fe…" at bounding box center [315, 149] width 630 height 299
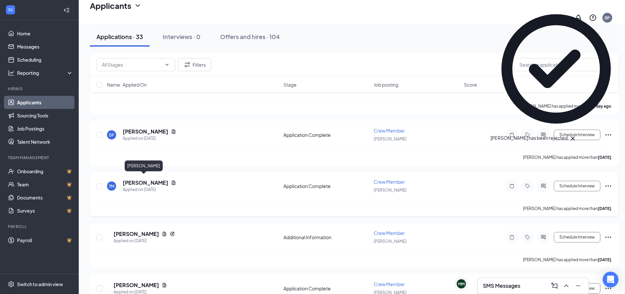
click at [130, 179] on h5 "[PERSON_NAME]" at bounding box center [146, 182] width 46 height 7
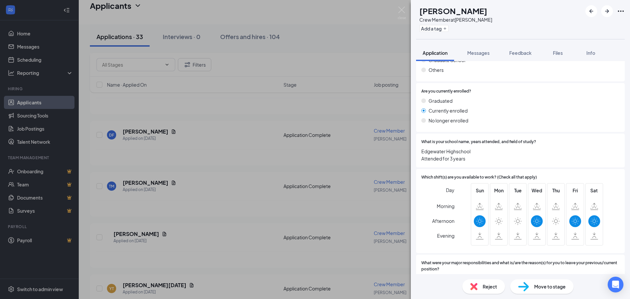
scroll to position [626, 0]
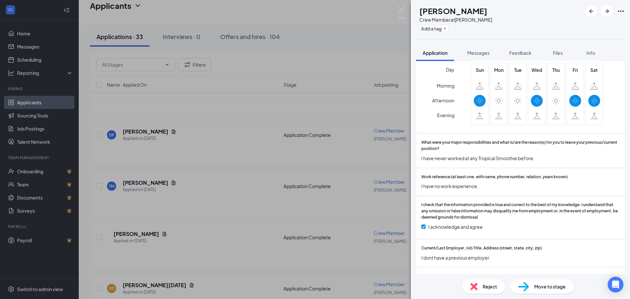
click at [473, 290] on div "Reject" at bounding box center [483, 286] width 43 height 14
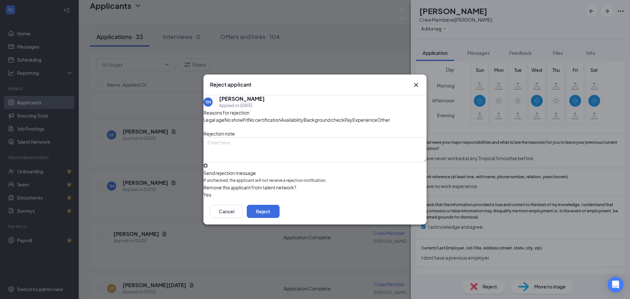
click at [208, 168] on input "Send rejection message If unchecked, the applicant will not receive a rejection…" at bounding box center [205, 165] width 4 height 4
checkbox input "true"
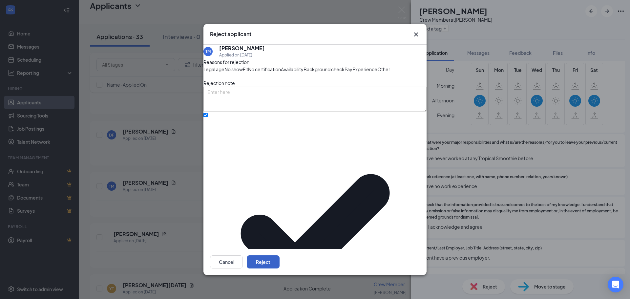
drag, startPoint x: 403, startPoint y: 257, endPoint x: 399, endPoint y: 256, distance: 4.7
click at [279, 257] on button "Reject" at bounding box center [263, 261] width 33 height 13
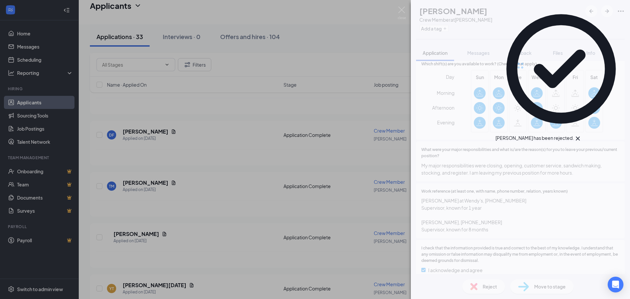
scroll to position [626, 0]
